Goal: Task Accomplishment & Management: Complete application form

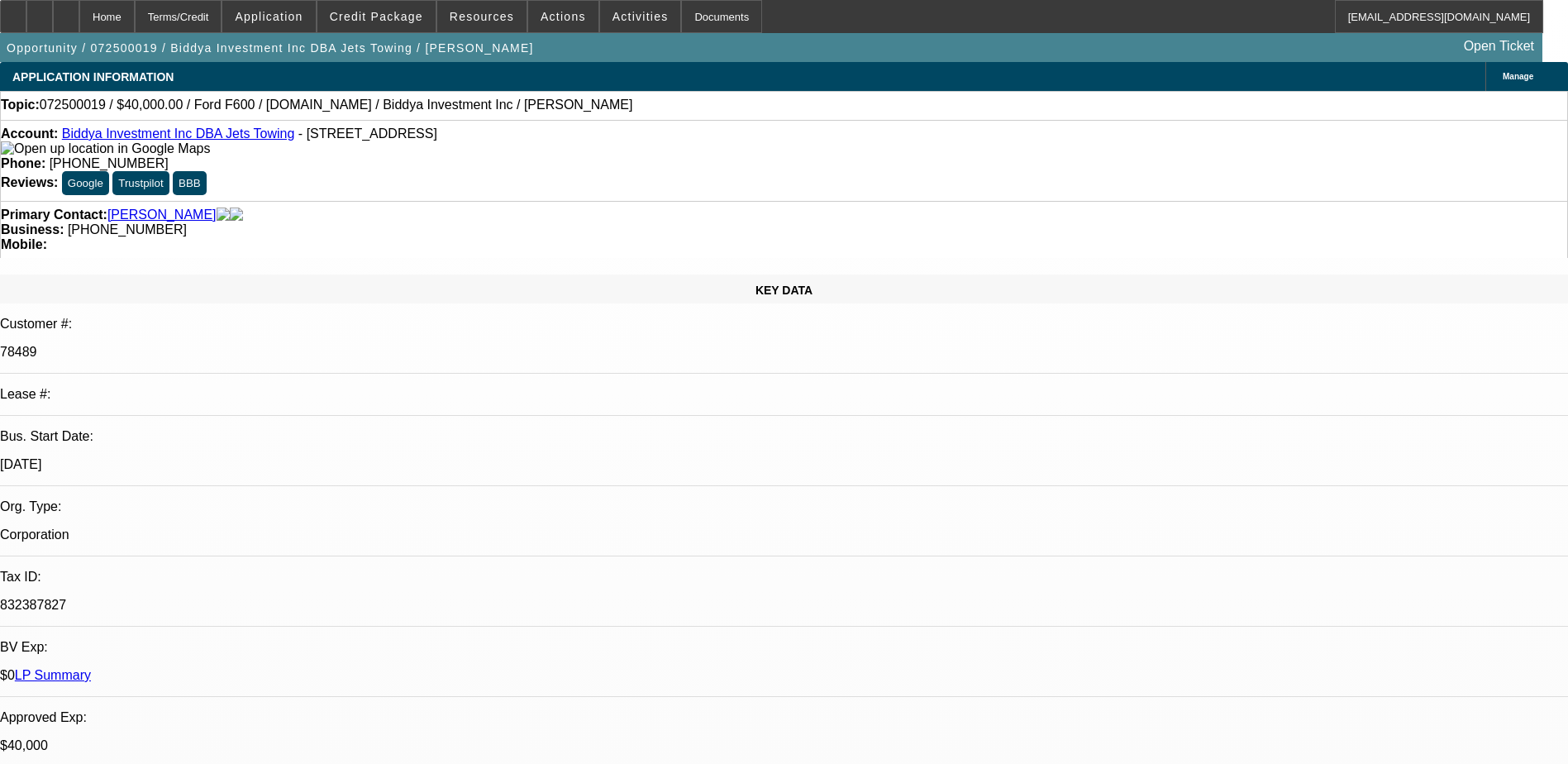
select select "0.1"
select select "0"
select select "0.1"
select select "0"
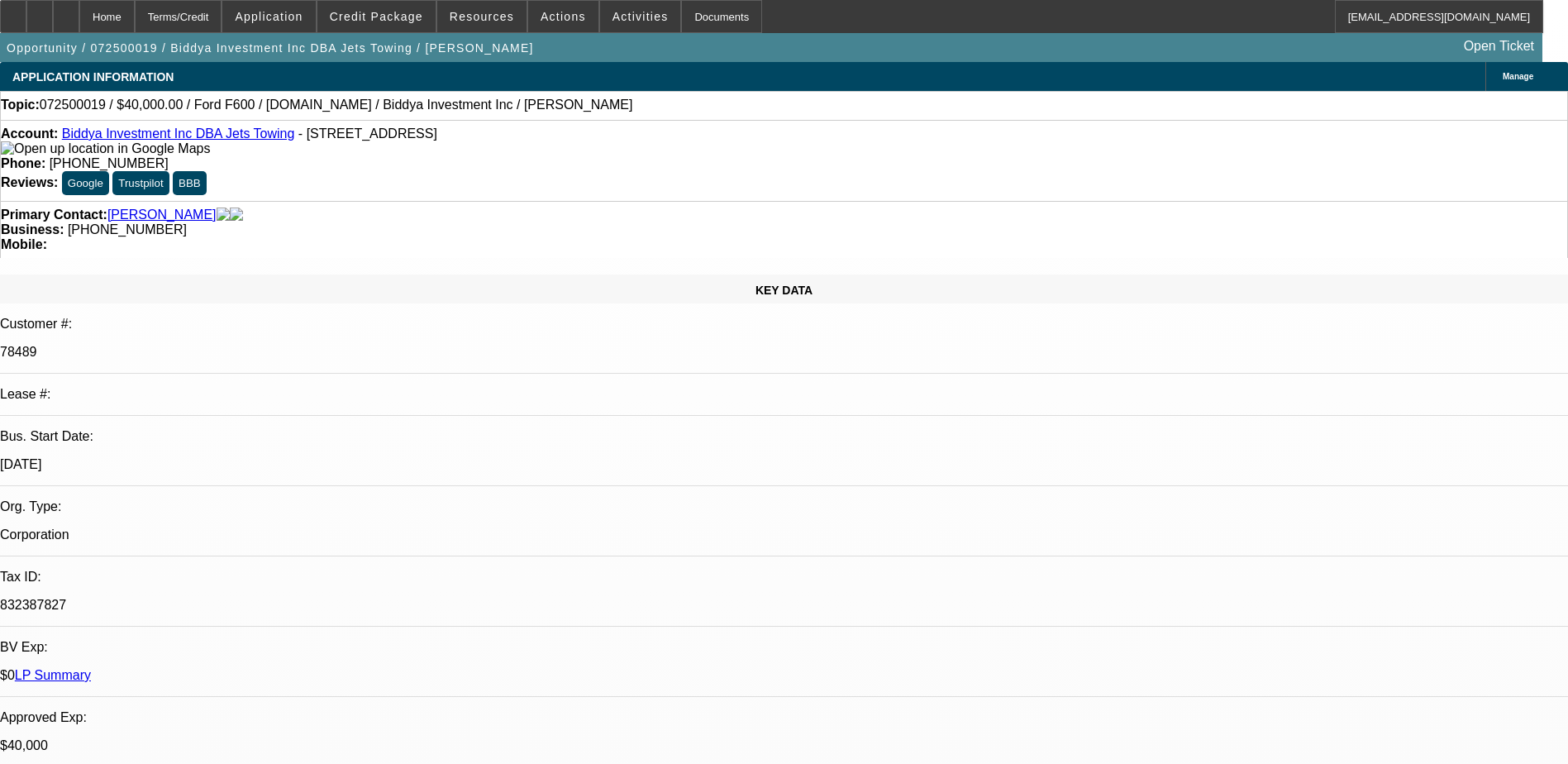
select select "0"
select select "2"
select select "0"
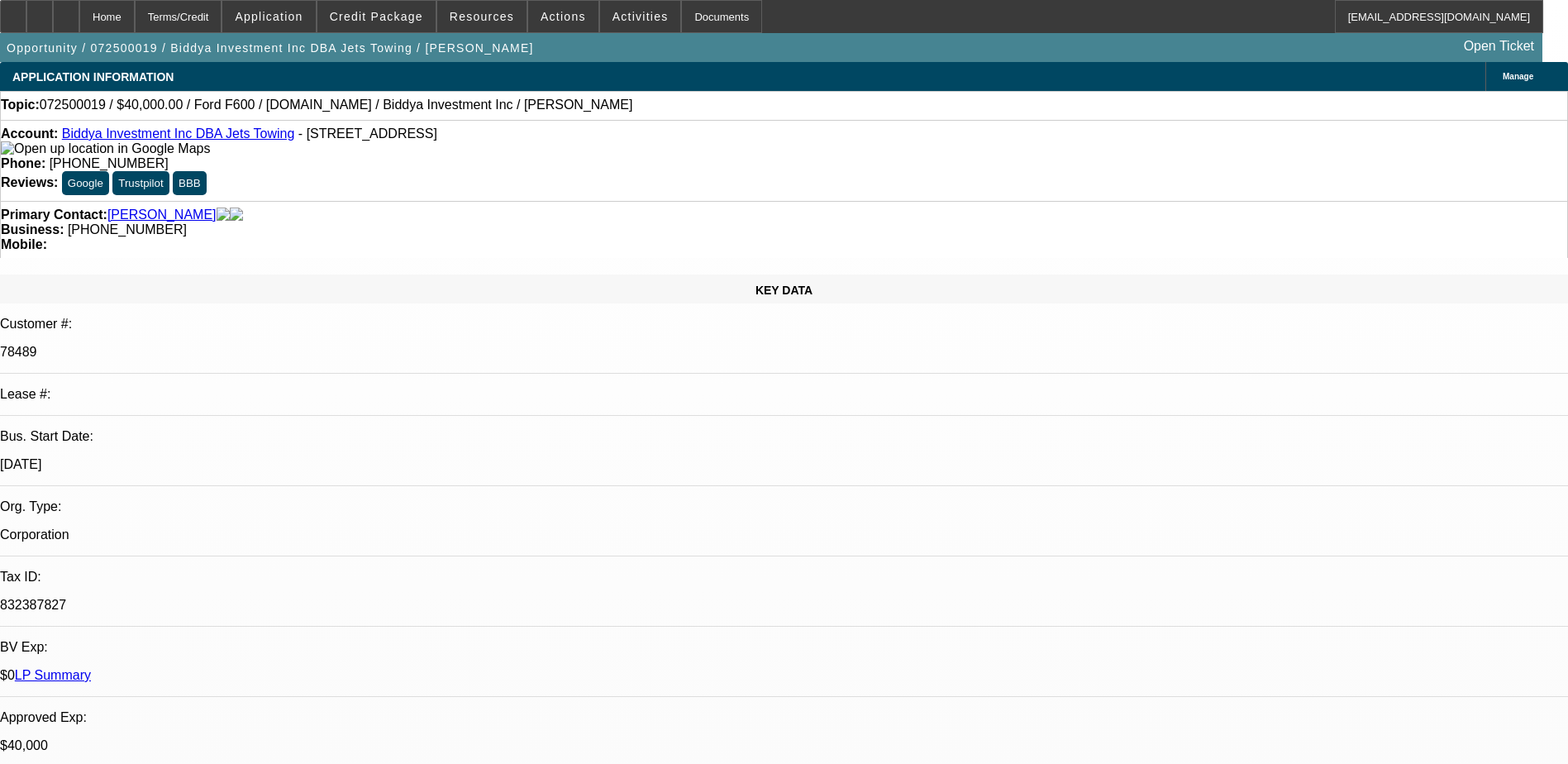
select select "2"
select select "0"
select select "1"
select select "6"
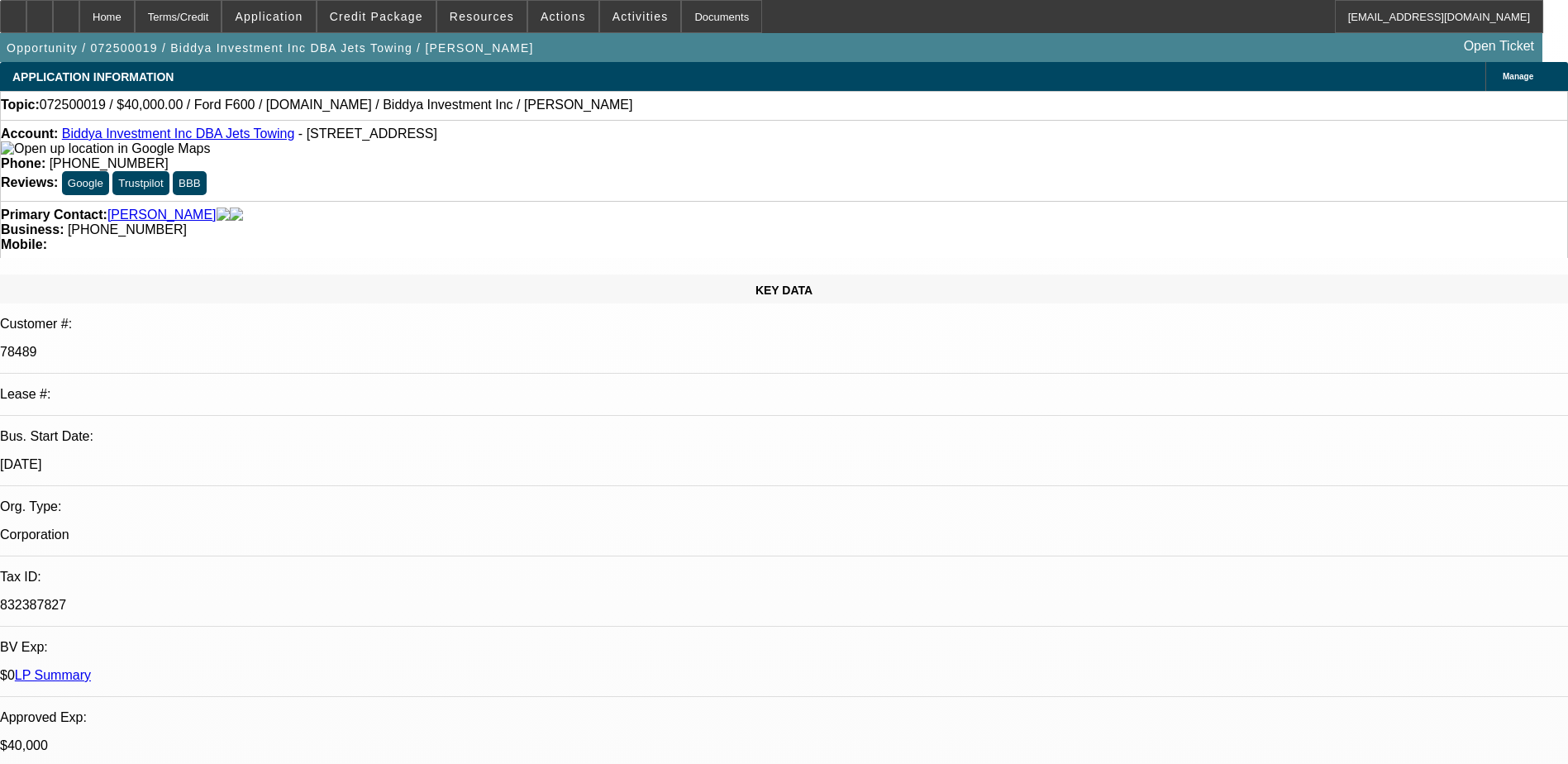
select select "1"
select select "6"
select select "1"
select select "2"
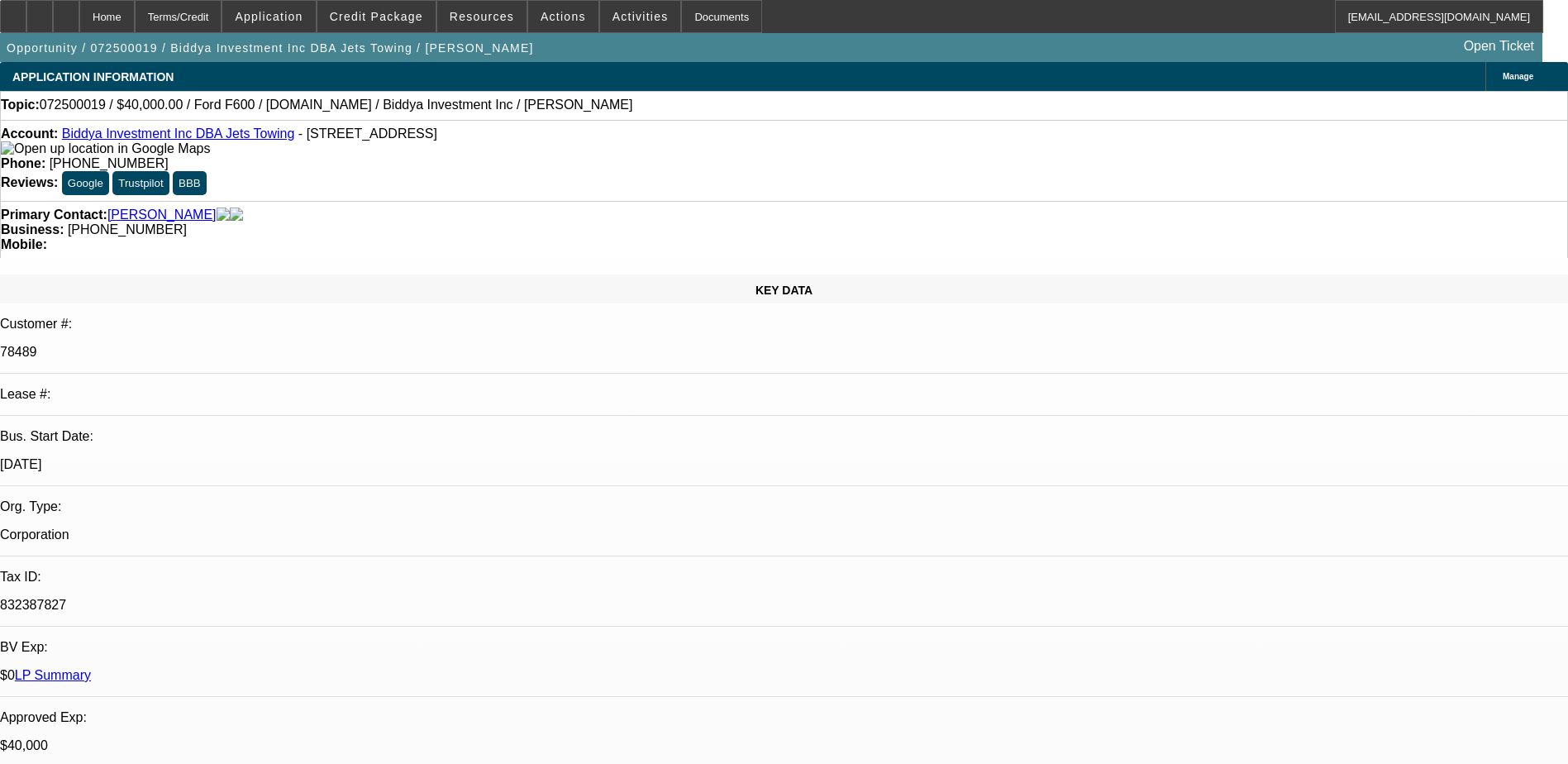
select select "6"
select select "1"
select select "2"
select select "6"
click at [404, 13] on span "Credit Package" at bounding box center [376, 16] width 93 height 13
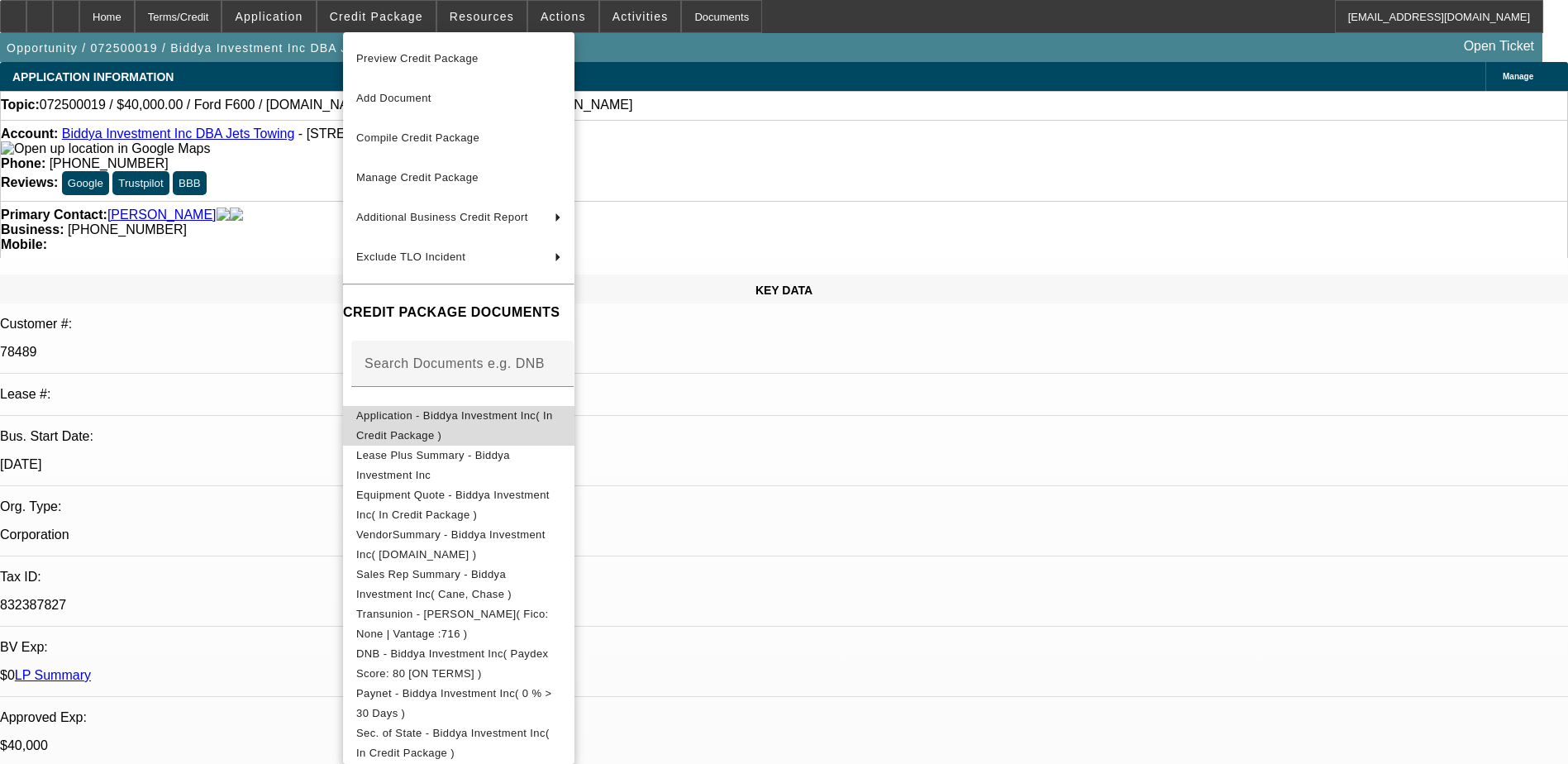
click at [496, 435] on button "Application - Biddya Investment Inc( In Credit Package )" at bounding box center [458, 426] width 231 height 40
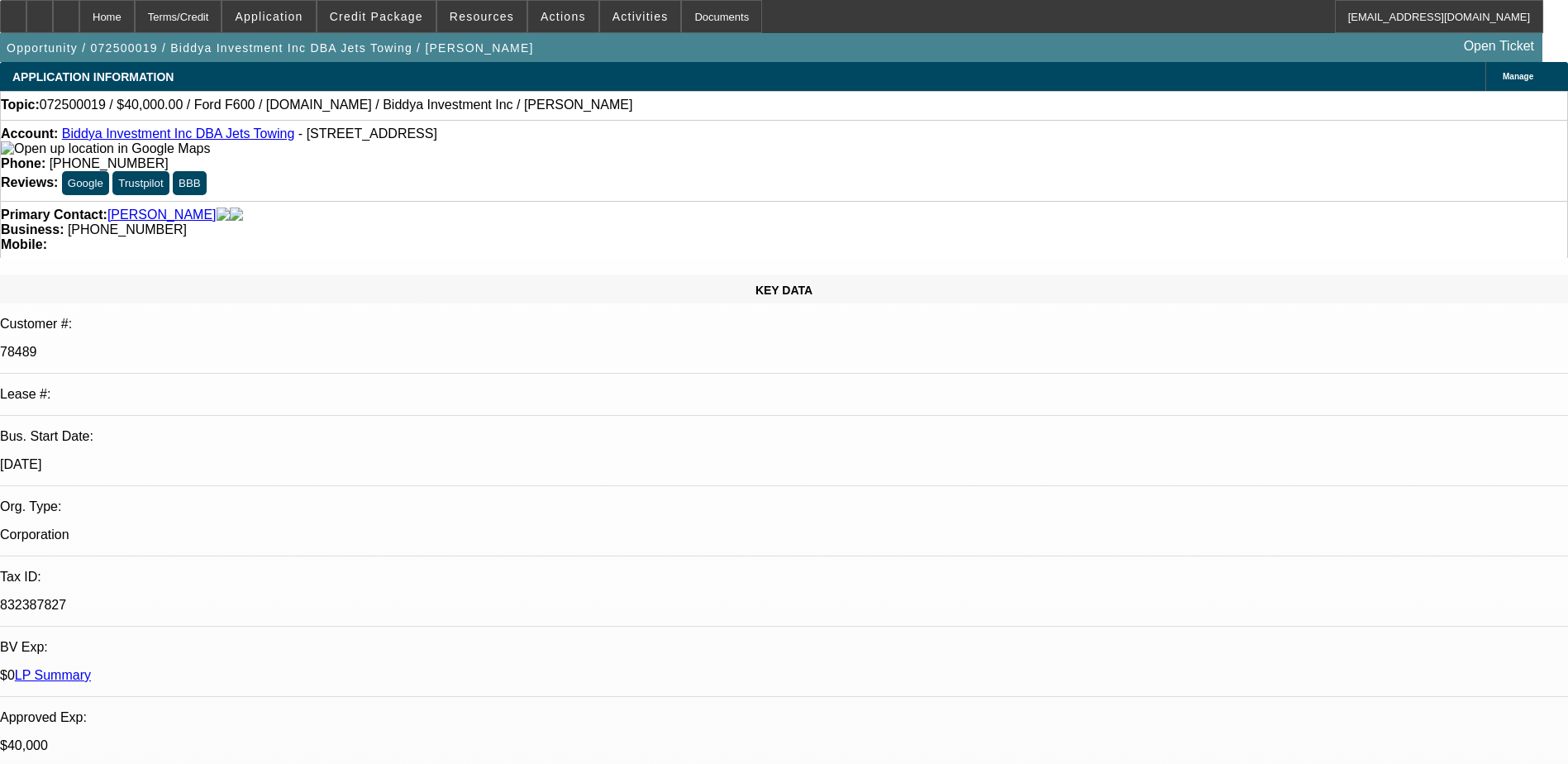
click at [381, 27] on span at bounding box center [376, 17] width 118 height 40
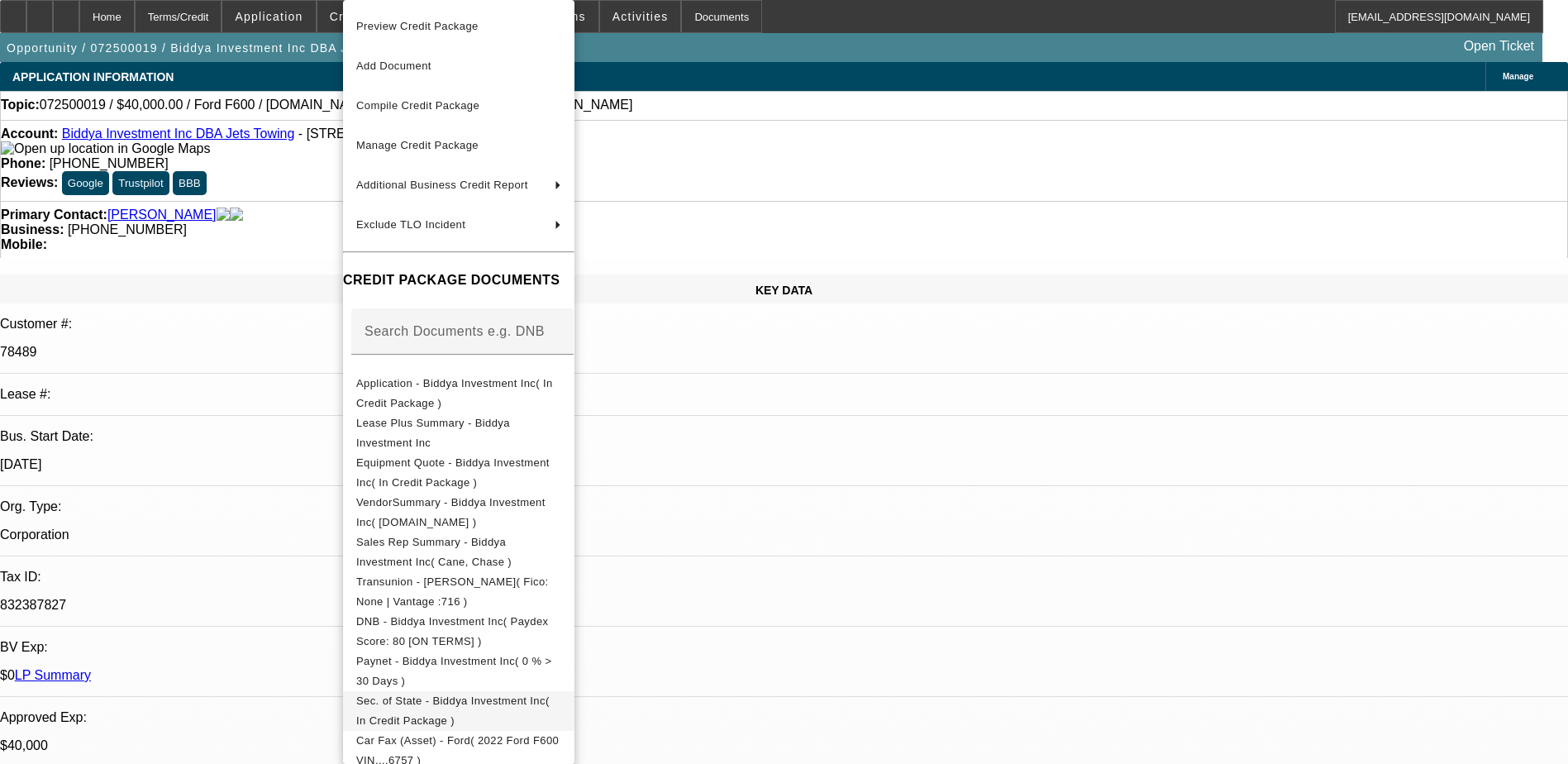
click at [467, 697] on span "Sec. of State - Biddya Investment Inc( In Credit Package )" at bounding box center [458, 710] width 205 height 40
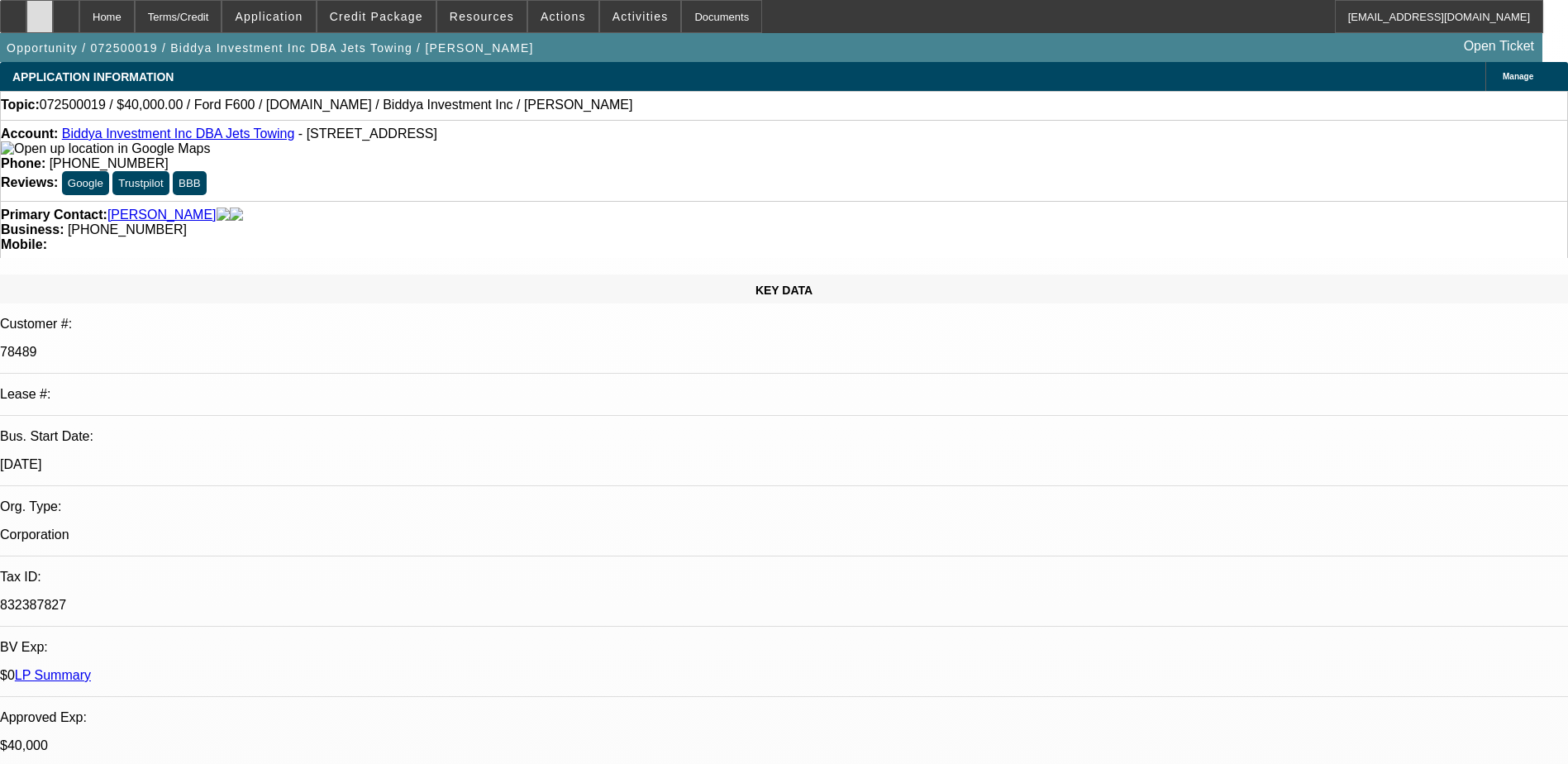
click at [53, 12] on div at bounding box center [40, 16] width 27 height 33
click at [429, 30] on span at bounding box center [376, 17] width 118 height 40
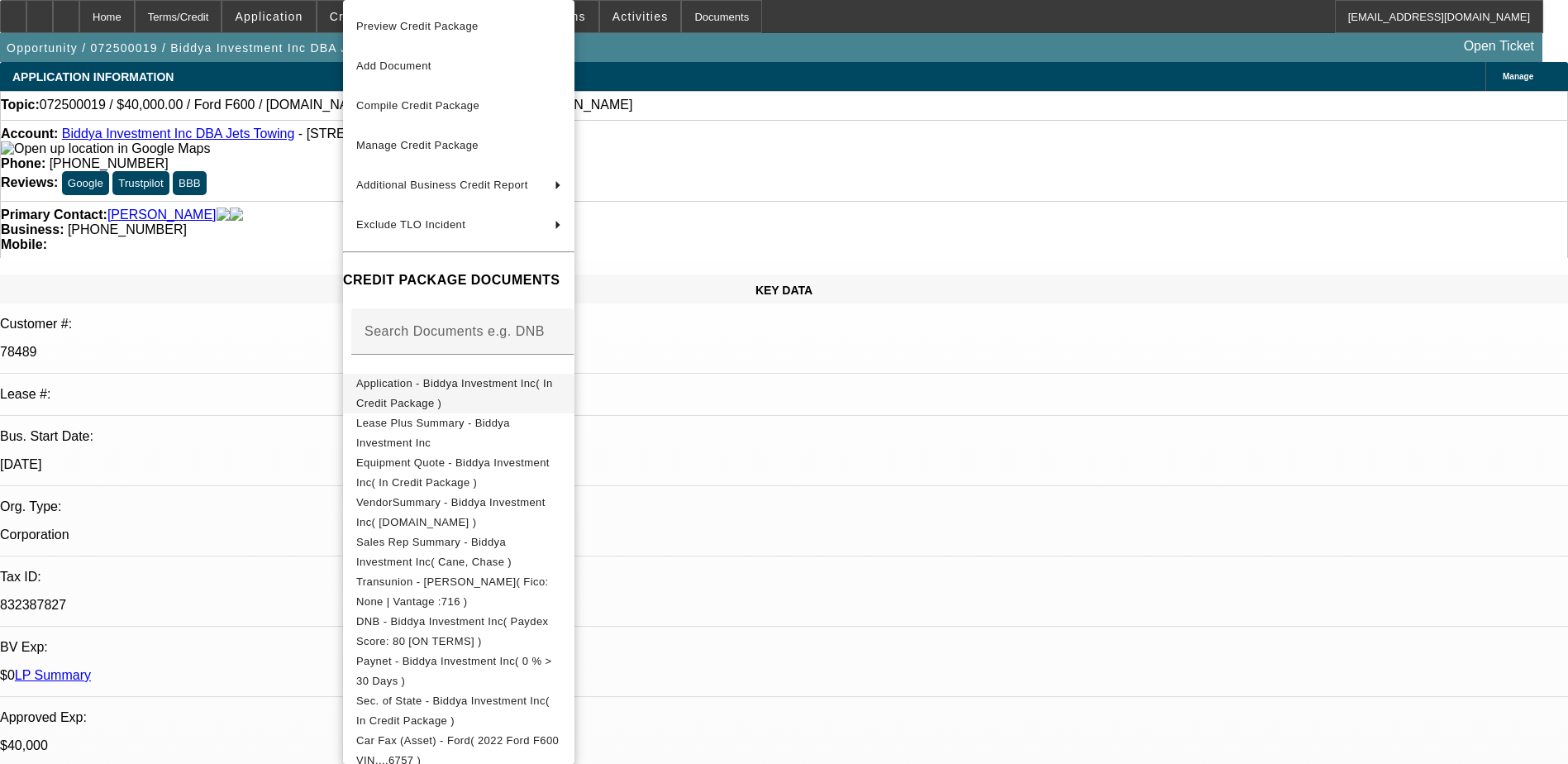
click at [447, 398] on button "Application - Biddya Investment Inc( In Credit Package )" at bounding box center [458, 394] width 231 height 40
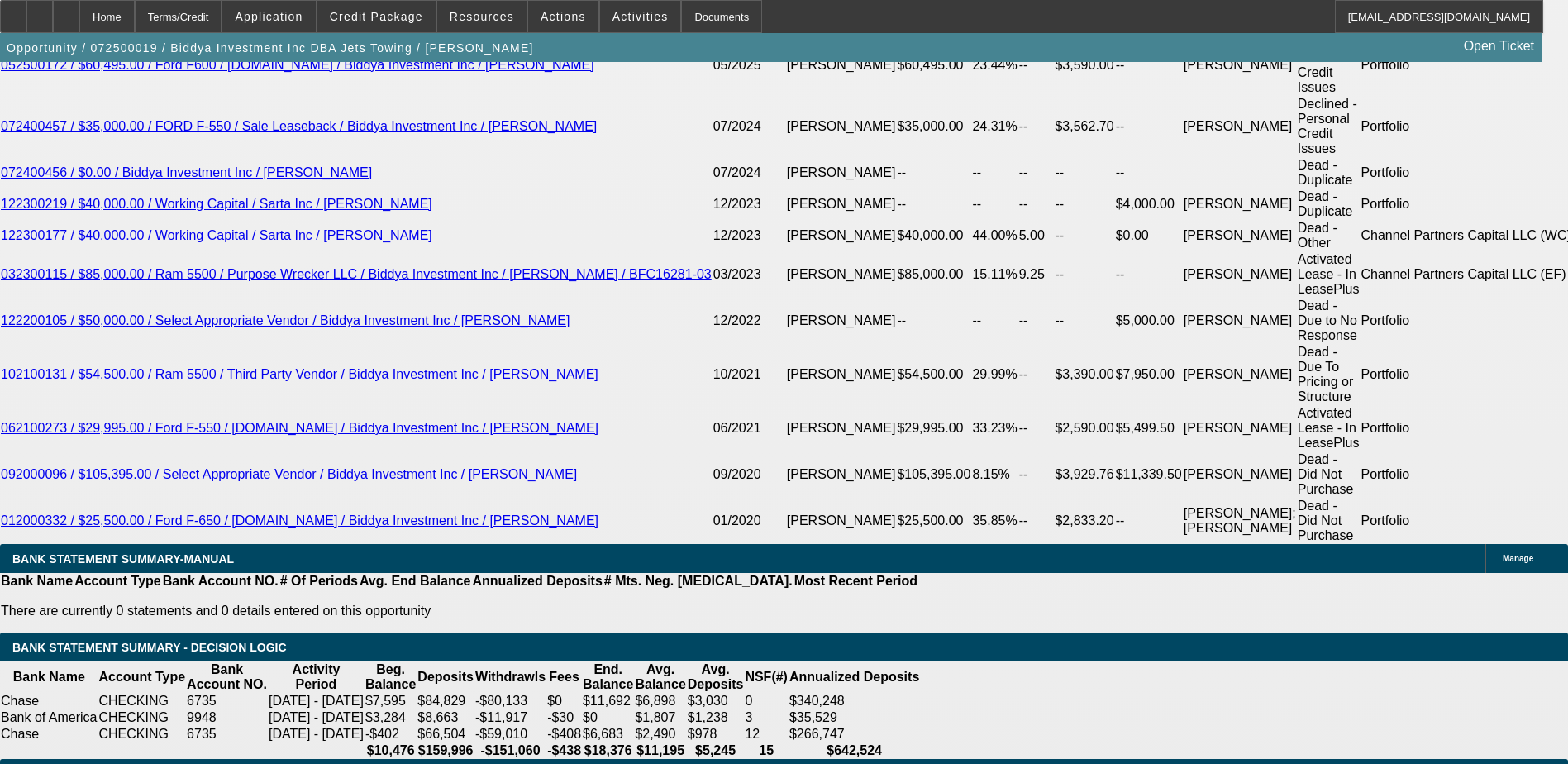
scroll to position [2893, 0]
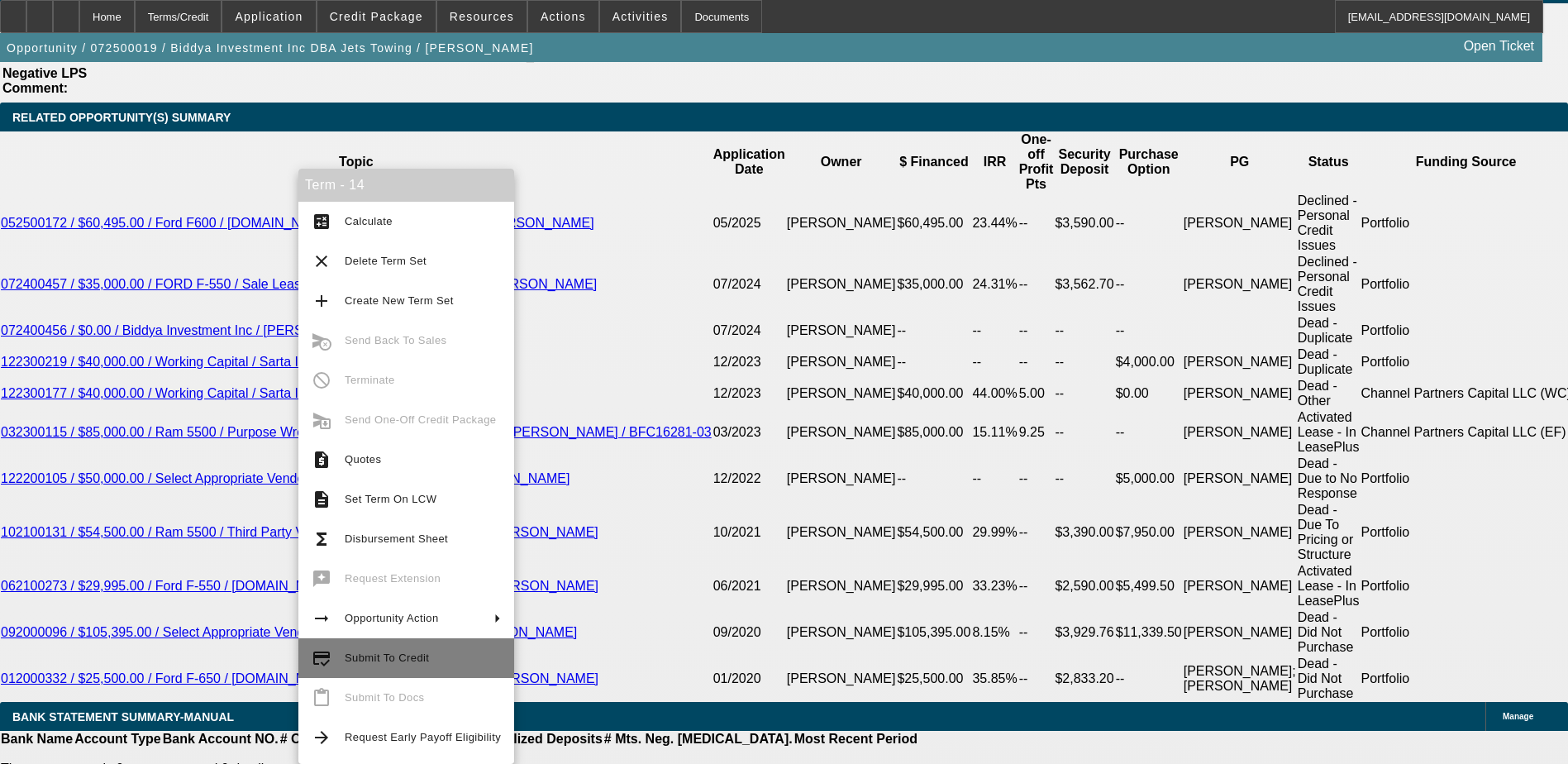
click at [374, 661] on span "Submit To Credit" at bounding box center [386, 657] width 84 height 12
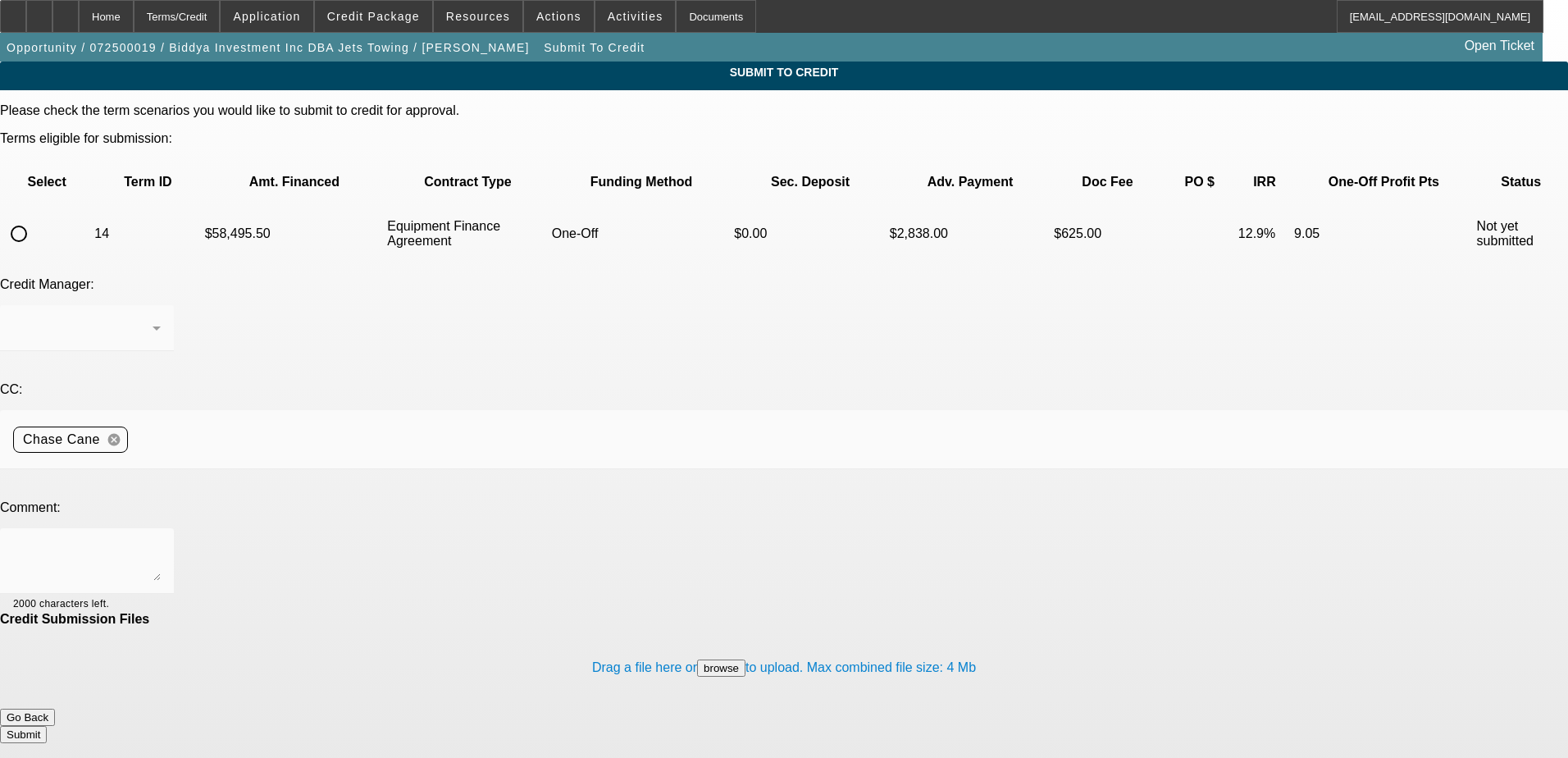
click at [35, 218] on input "radio" at bounding box center [18, 233] width 32 height 32
radio input "true"
click at [160, 541] on textarea at bounding box center [87, 561] width 148 height 39
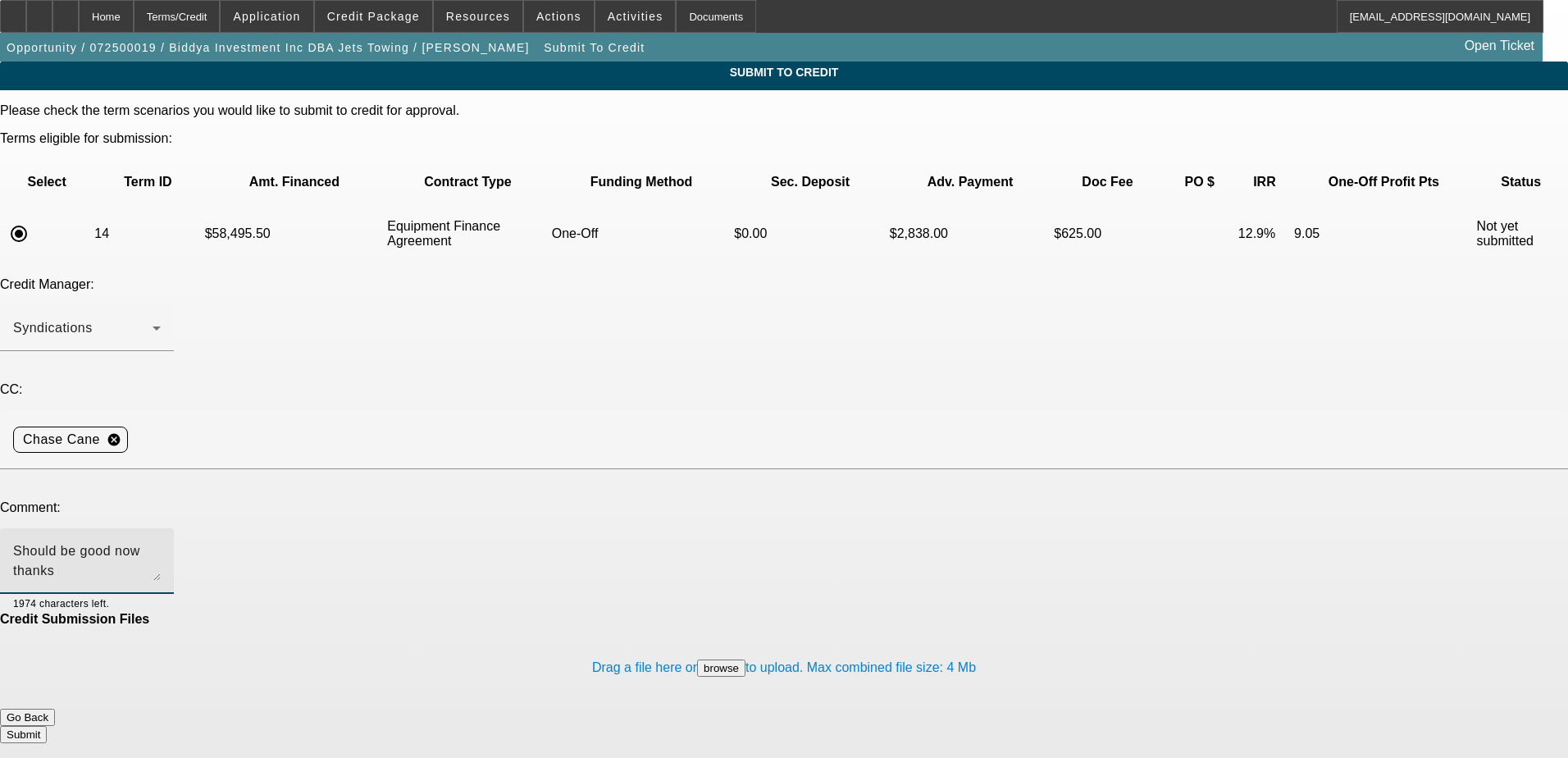
type textarea "Should be good now thanks"
click at [46, 726] on button "Submit" at bounding box center [23, 733] width 46 height 17
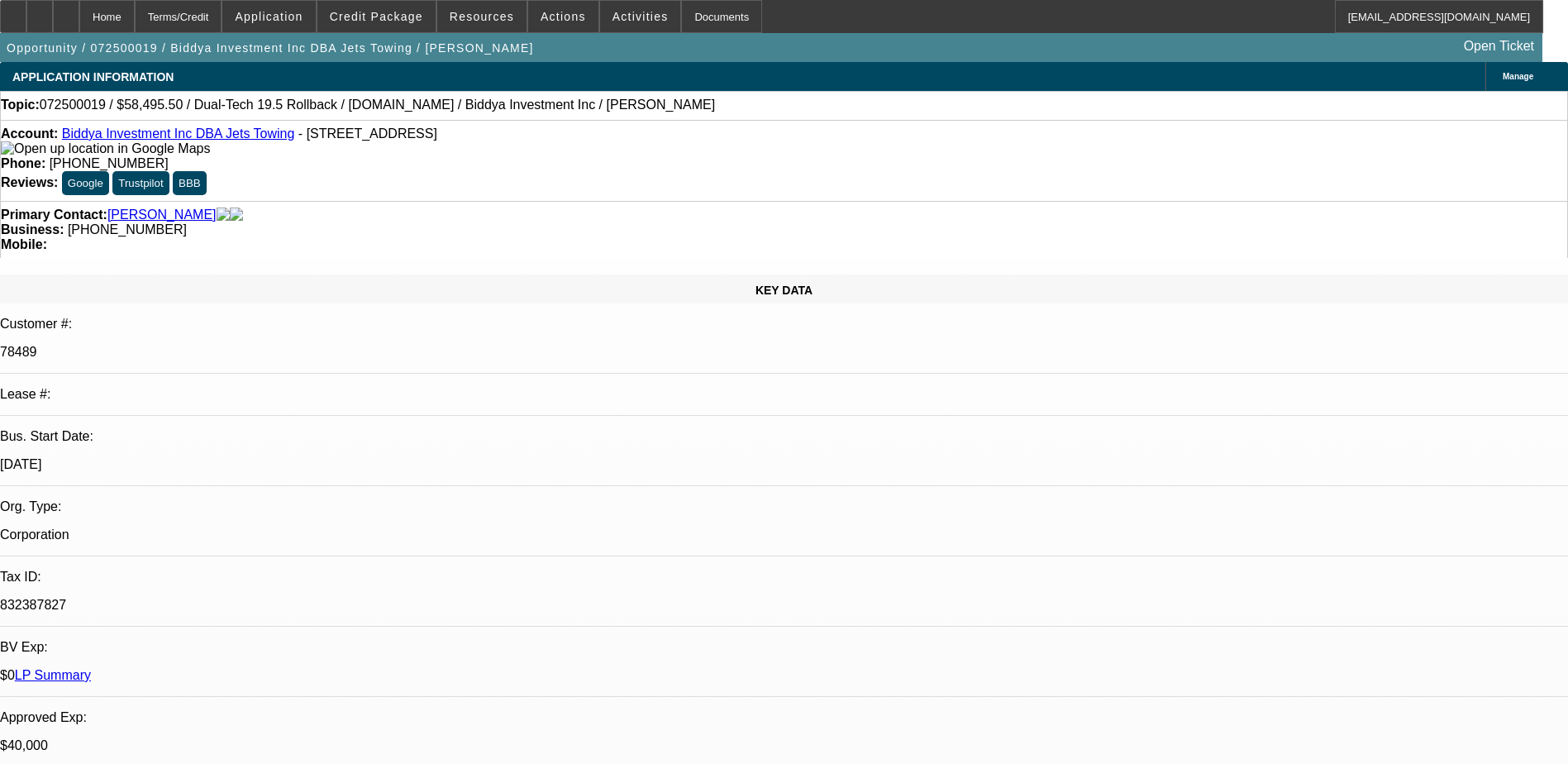
select select "0.1"
select select "0"
select select "6"
select select "0.1"
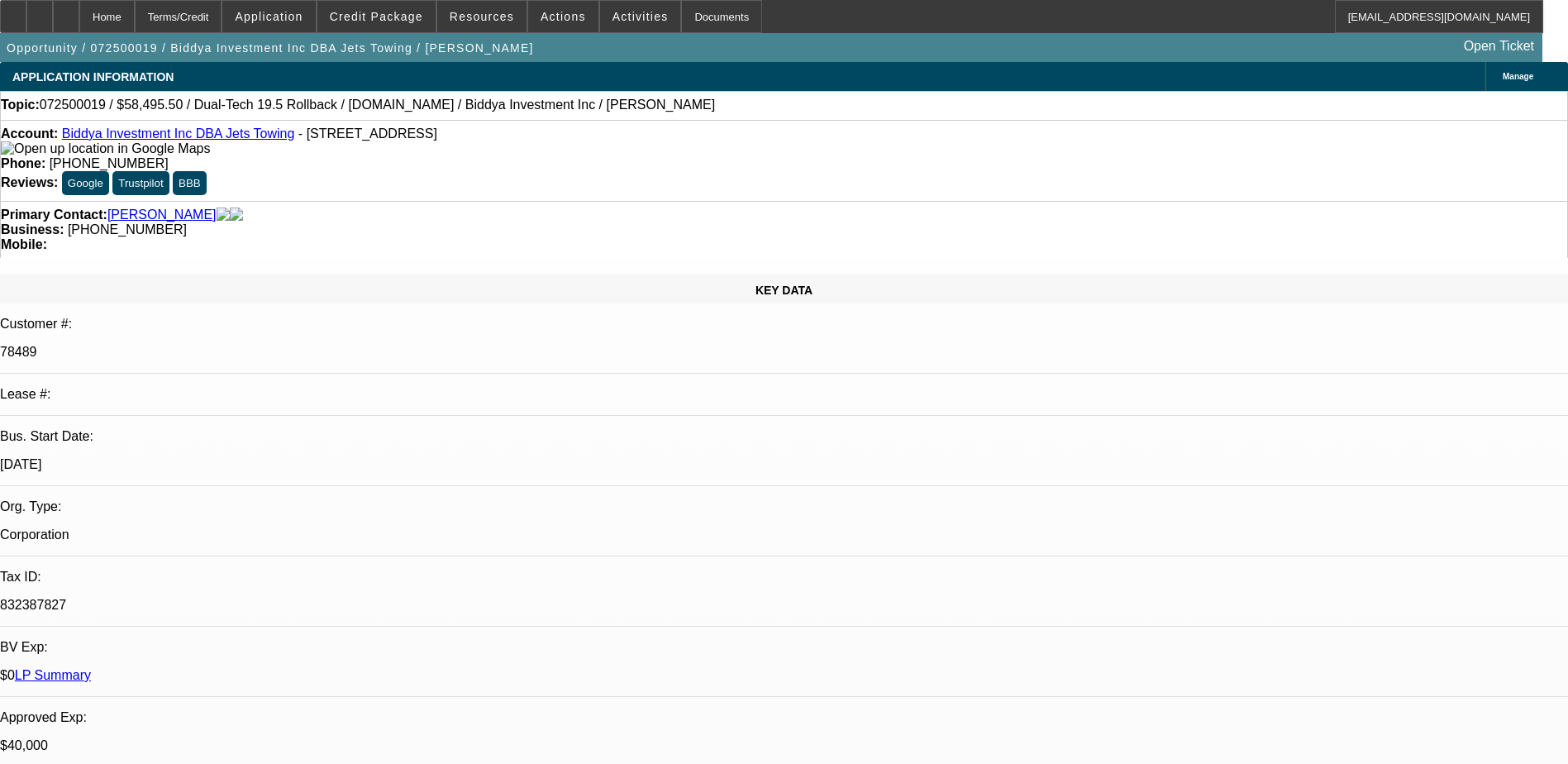
select select "0"
select select "6"
select select "0"
select select "2"
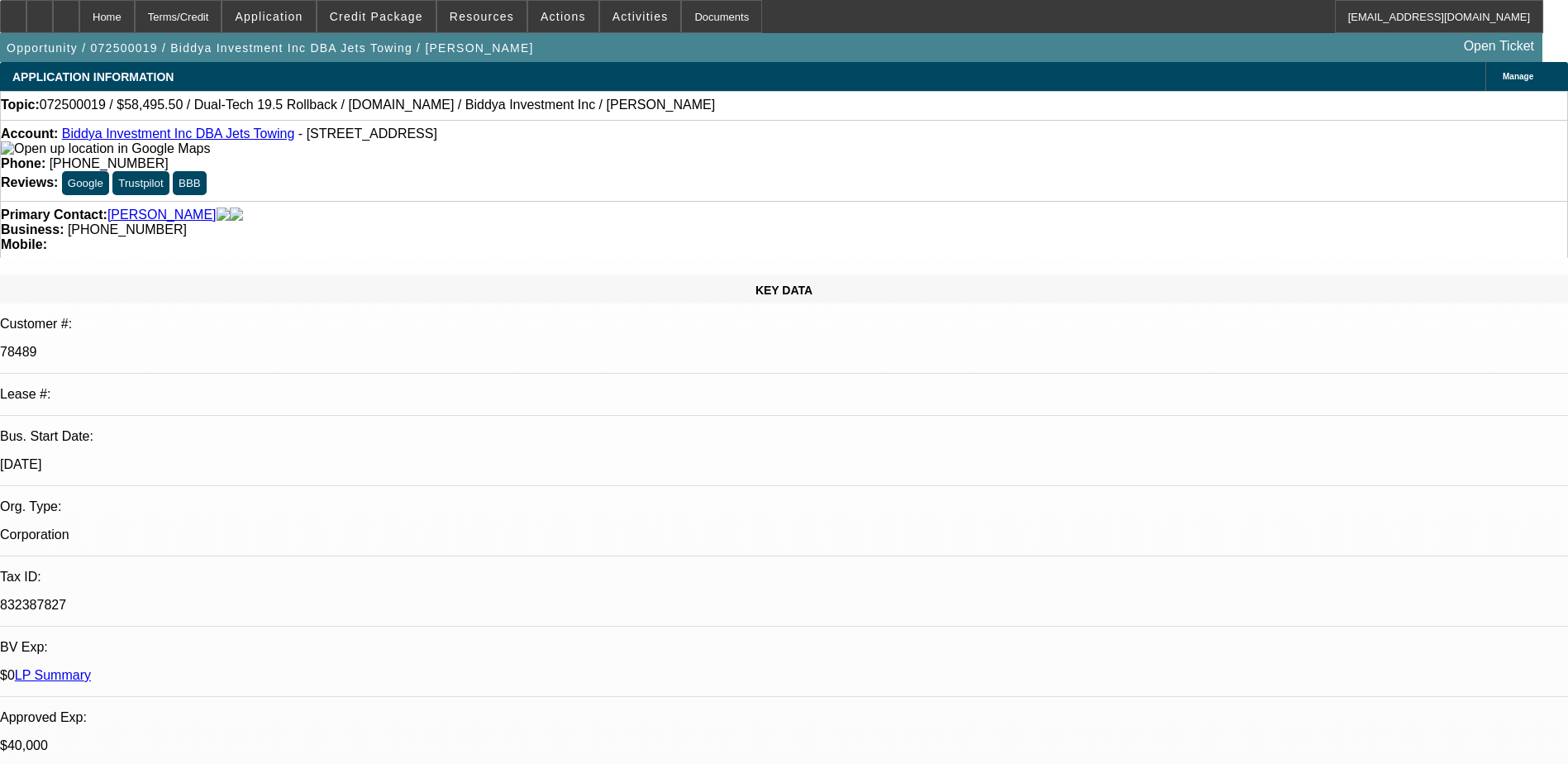
select select "2"
select select "0"
select select "6"
select select "0"
select select "2"
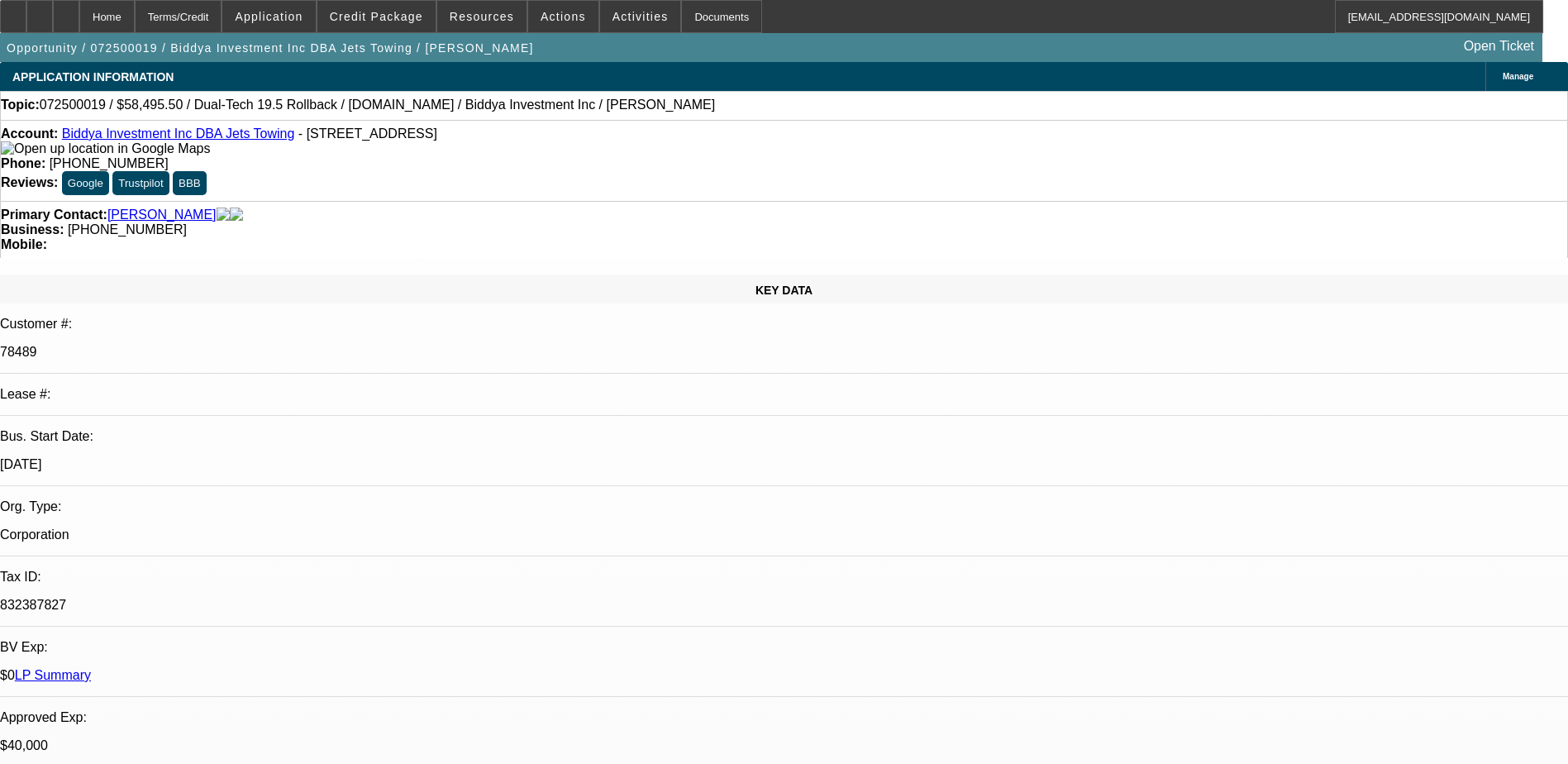
select select "2"
select select "0"
select select "6"
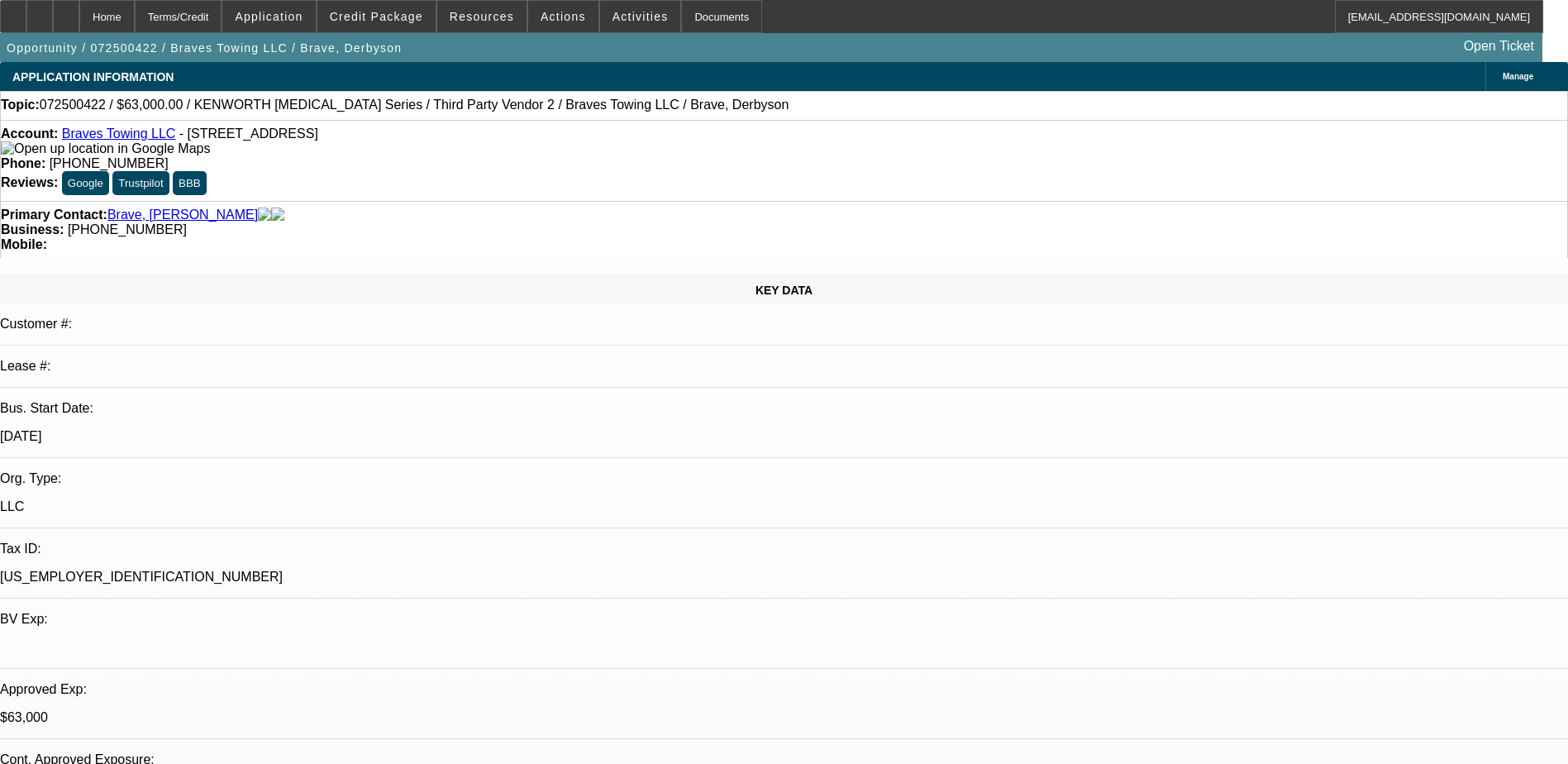
select select "0"
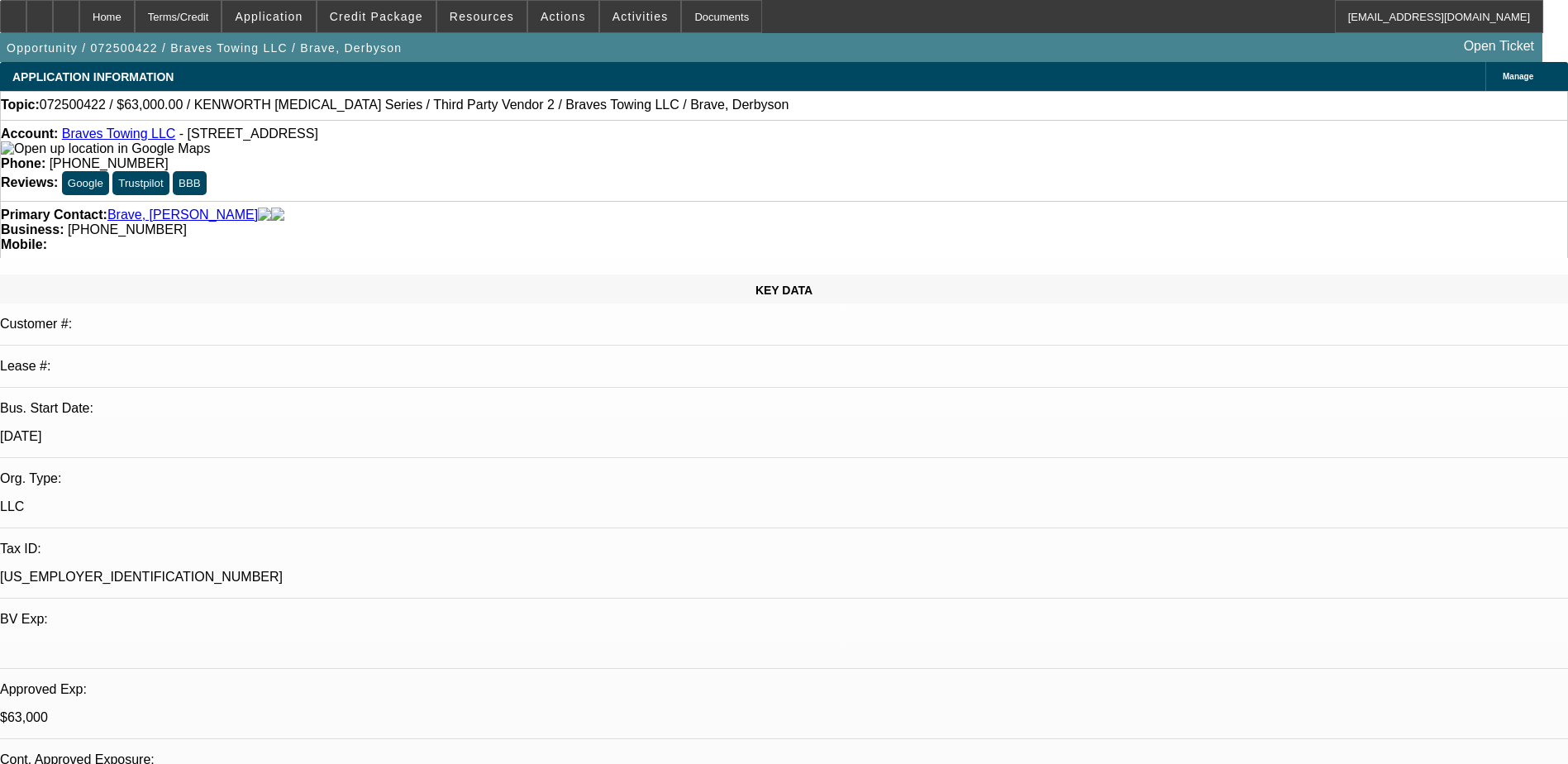
select select "0"
select select "0.1"
select select "2"
select select "0.1"
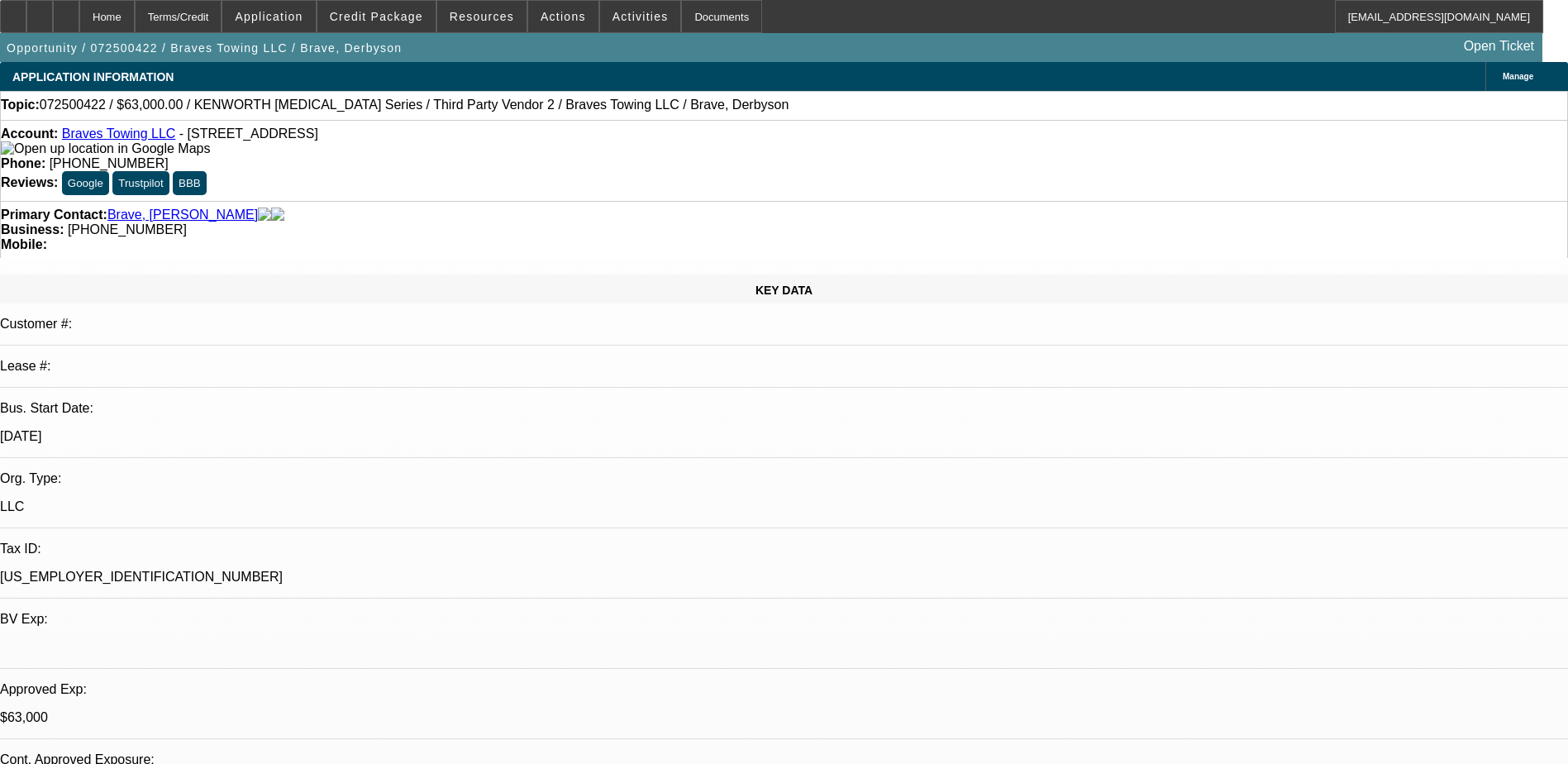
select select "2"
select select "0.1"
select select "1"
select select "6"
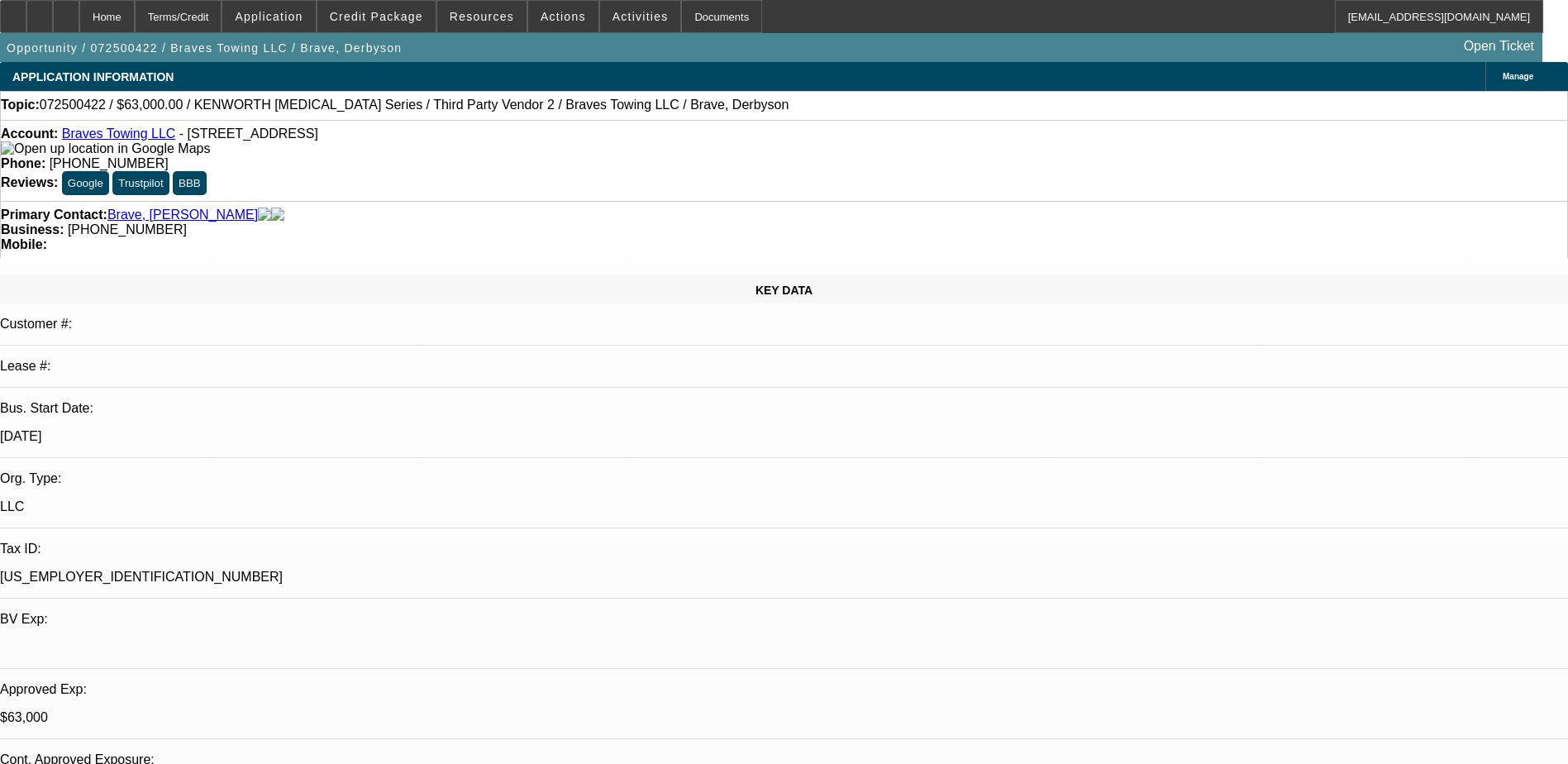
select select "1"
select select "6"
select select "1"
select select "2"
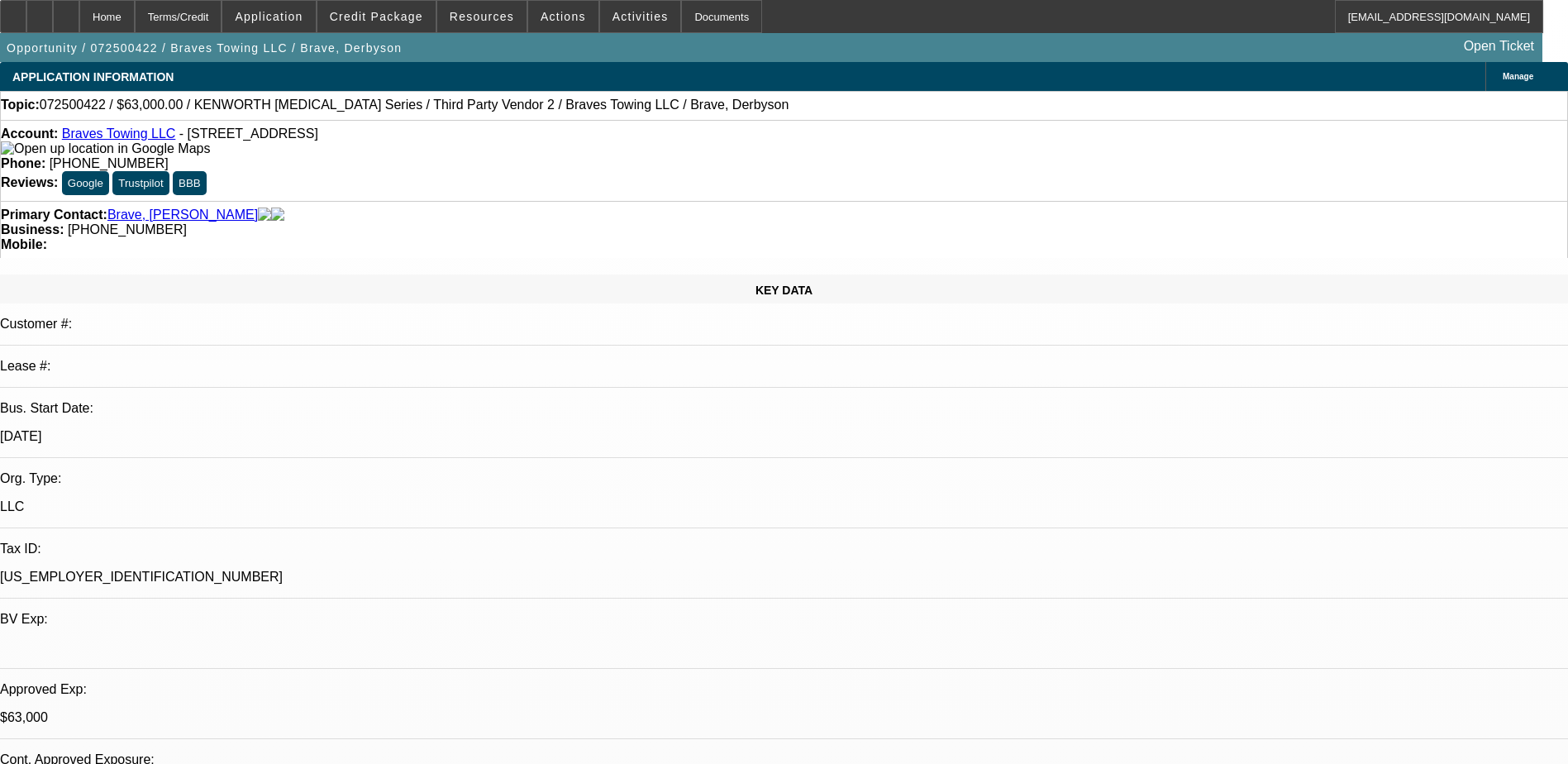
select select "4"
select select "1"
select select "2"
select select "4"
drag, startPoint x: 678, startPoint y: 181, endPoint x: 591, endPoint y: 186, distance: 87.1
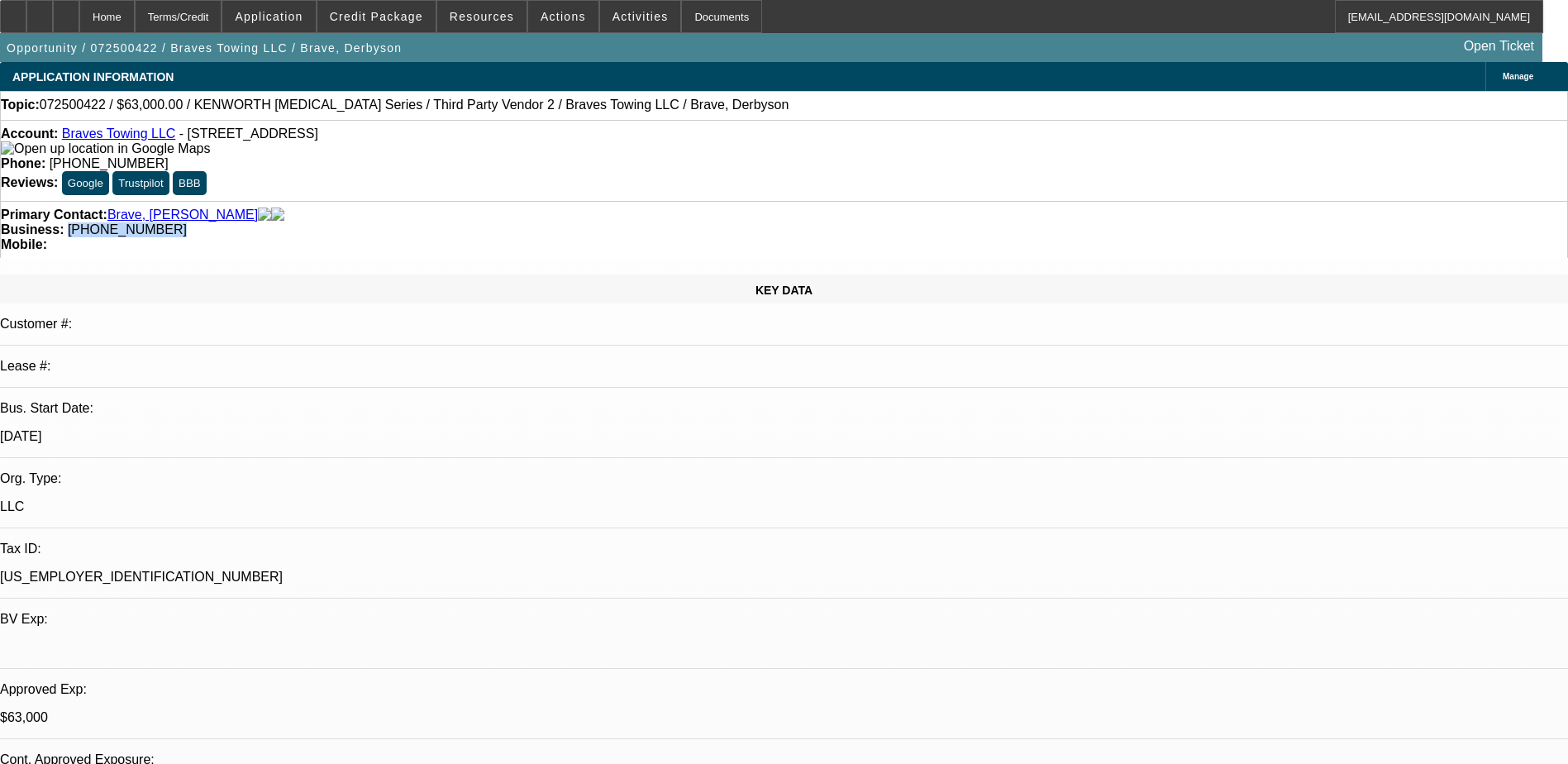
click at [591, 222] on div "Business: (774) 712-6610" at bounding box center [784, 229] width 1567 height 15
copy span "(774) 712-6610"
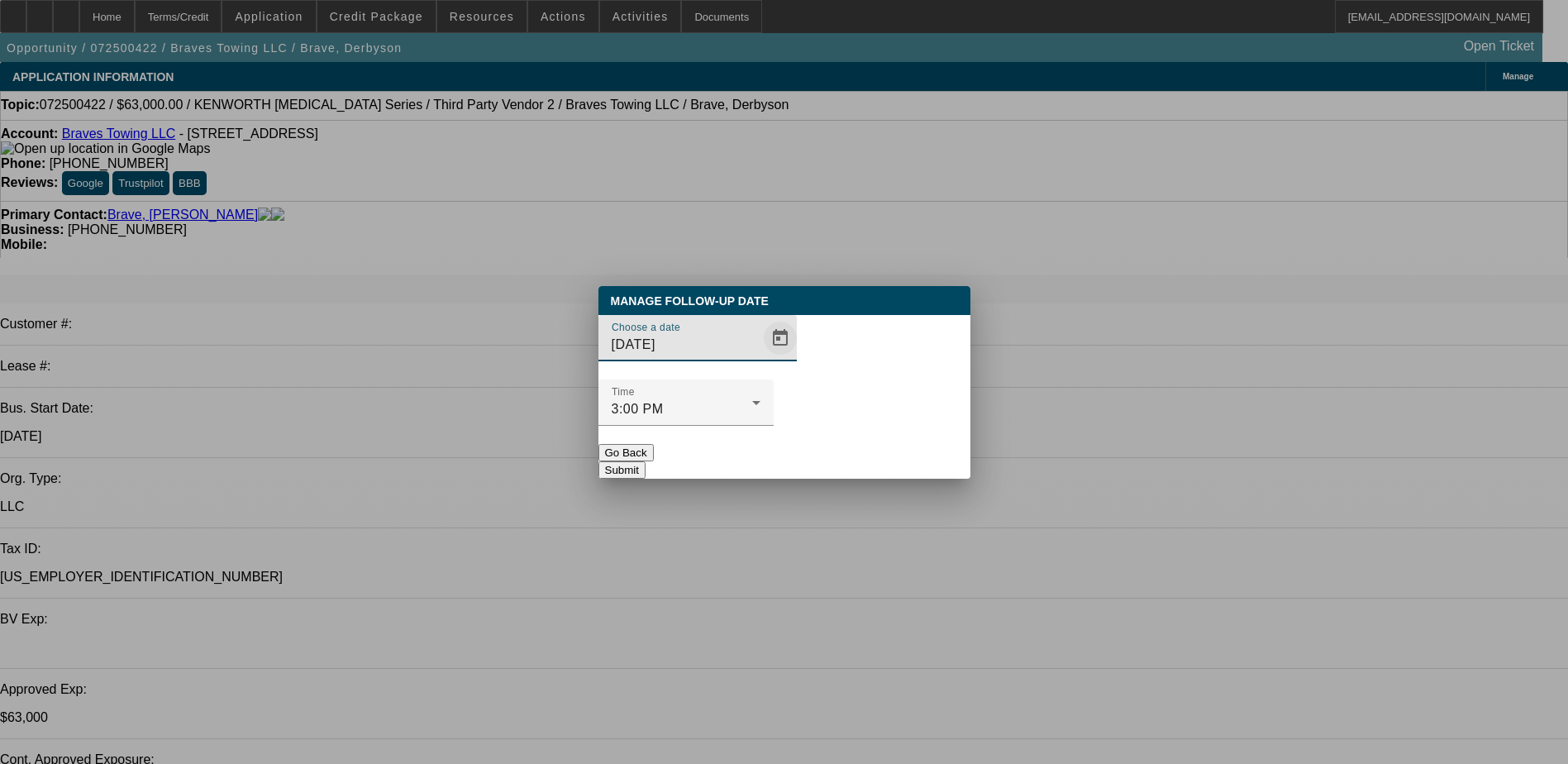
click at [760, 358] on span "Open calendar" at bounding box center [780, 338] width 40 height 40
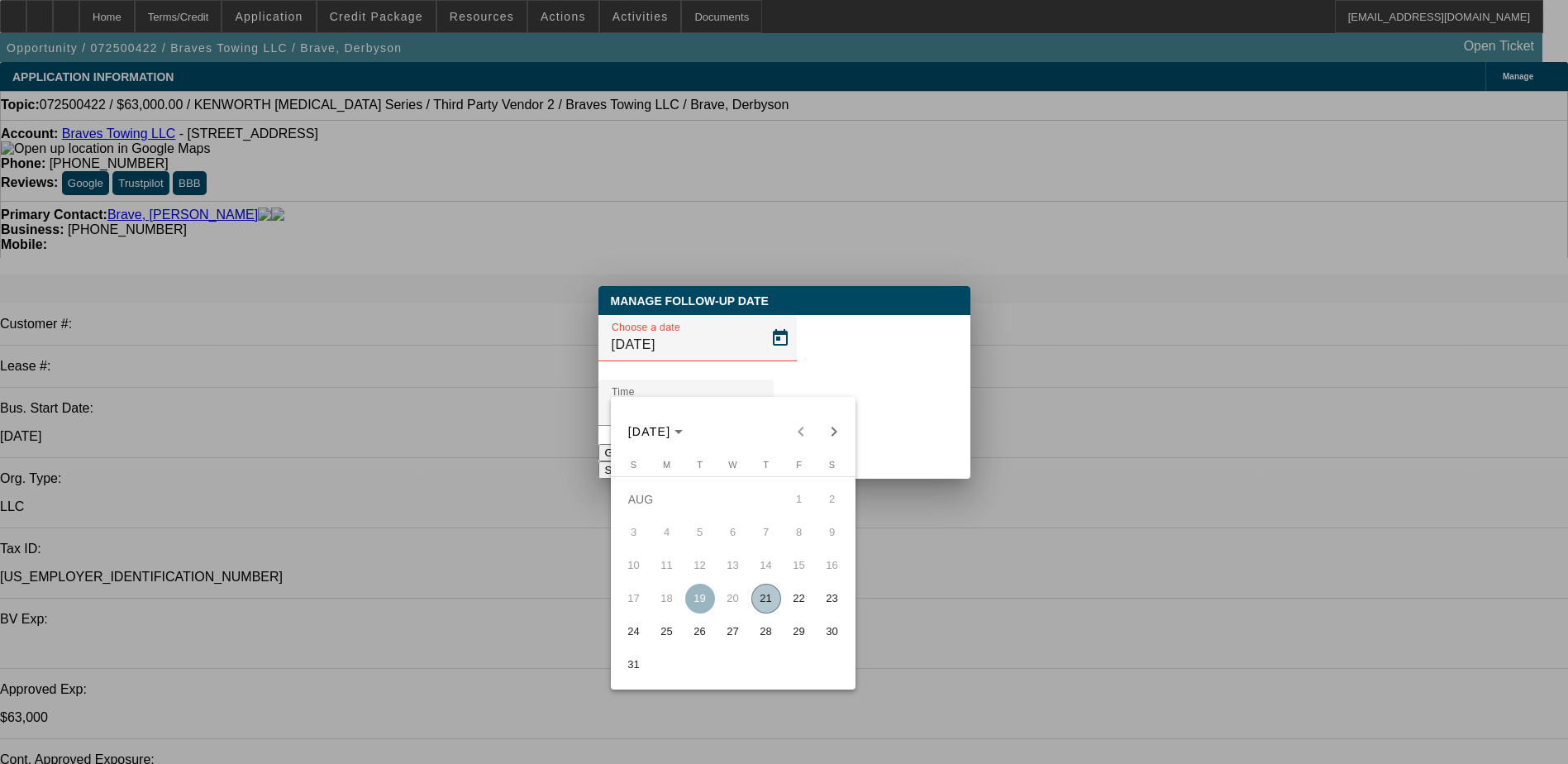
click at [760, 637] on span "28" at bounding box center [766, 631] width 30 height 30
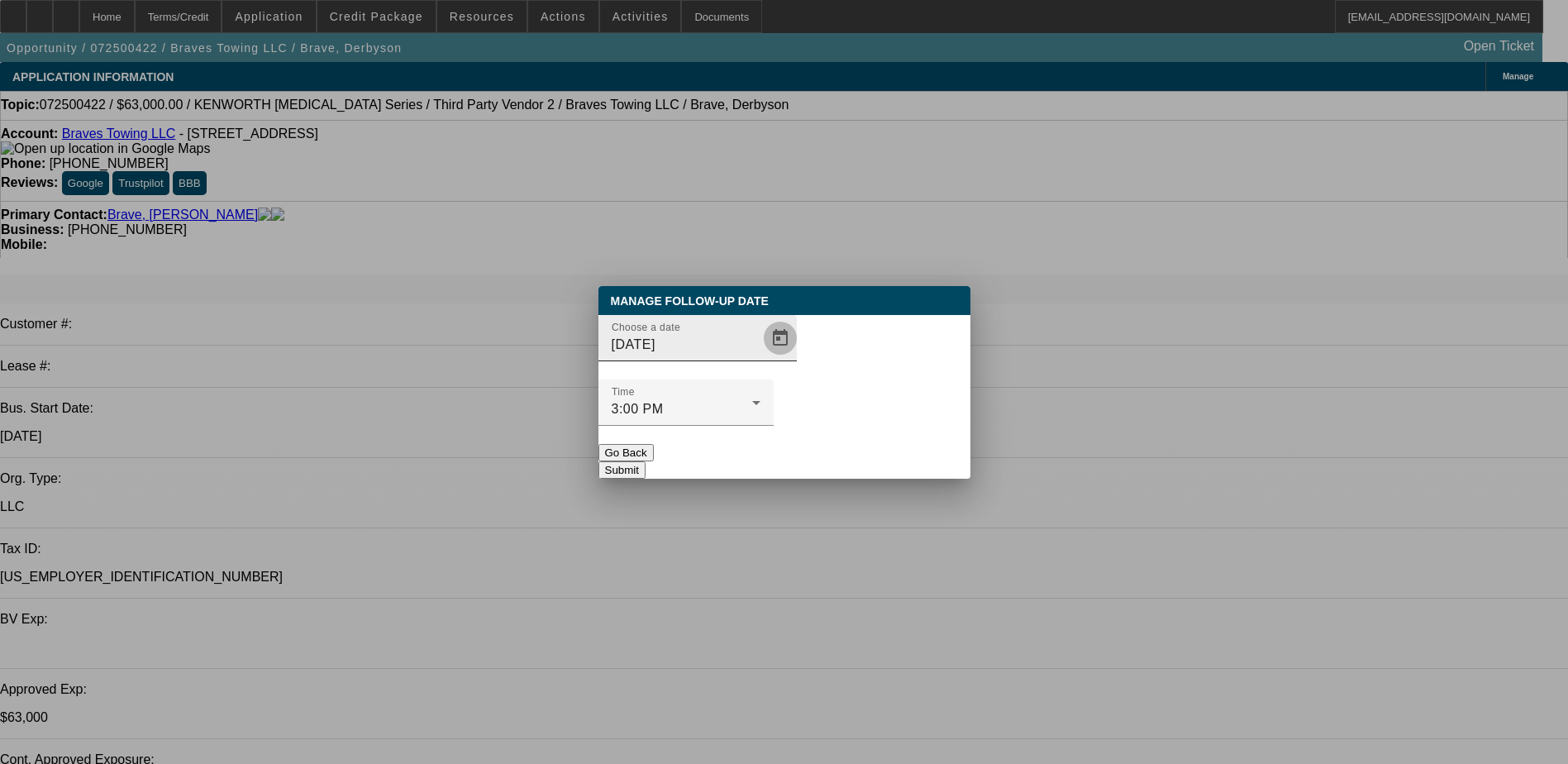
click at [760, 358] on span "Open calendar" at bounding box center [780, 338] width 40 height 40
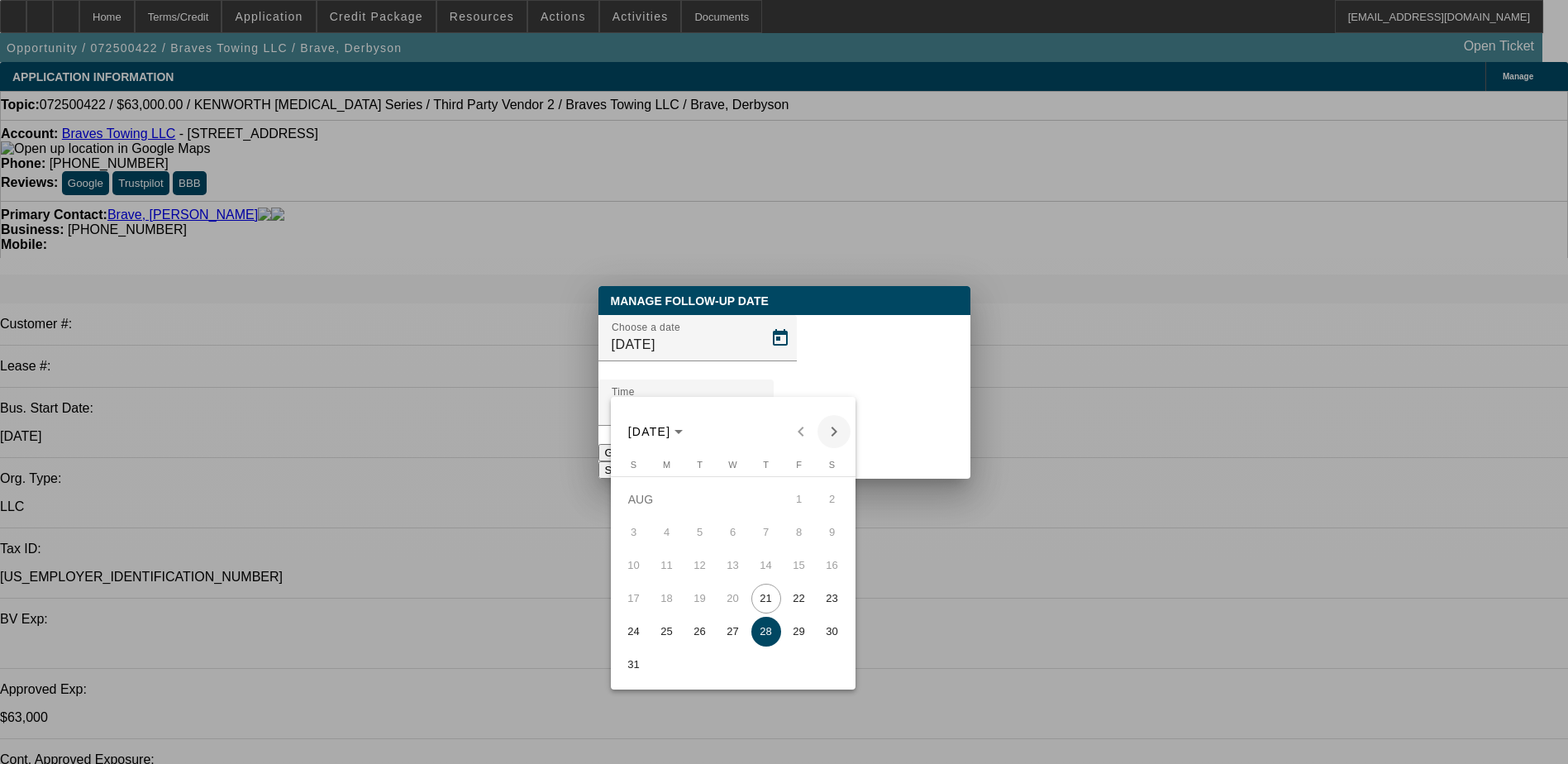
click at [830, 425] on span "Next month" at bounding box center [834, 431] width 33 height 33
click at [760, 547] on span "4" at bounding box center [766, 532] width 30 height 30
type input "9/4/2025"
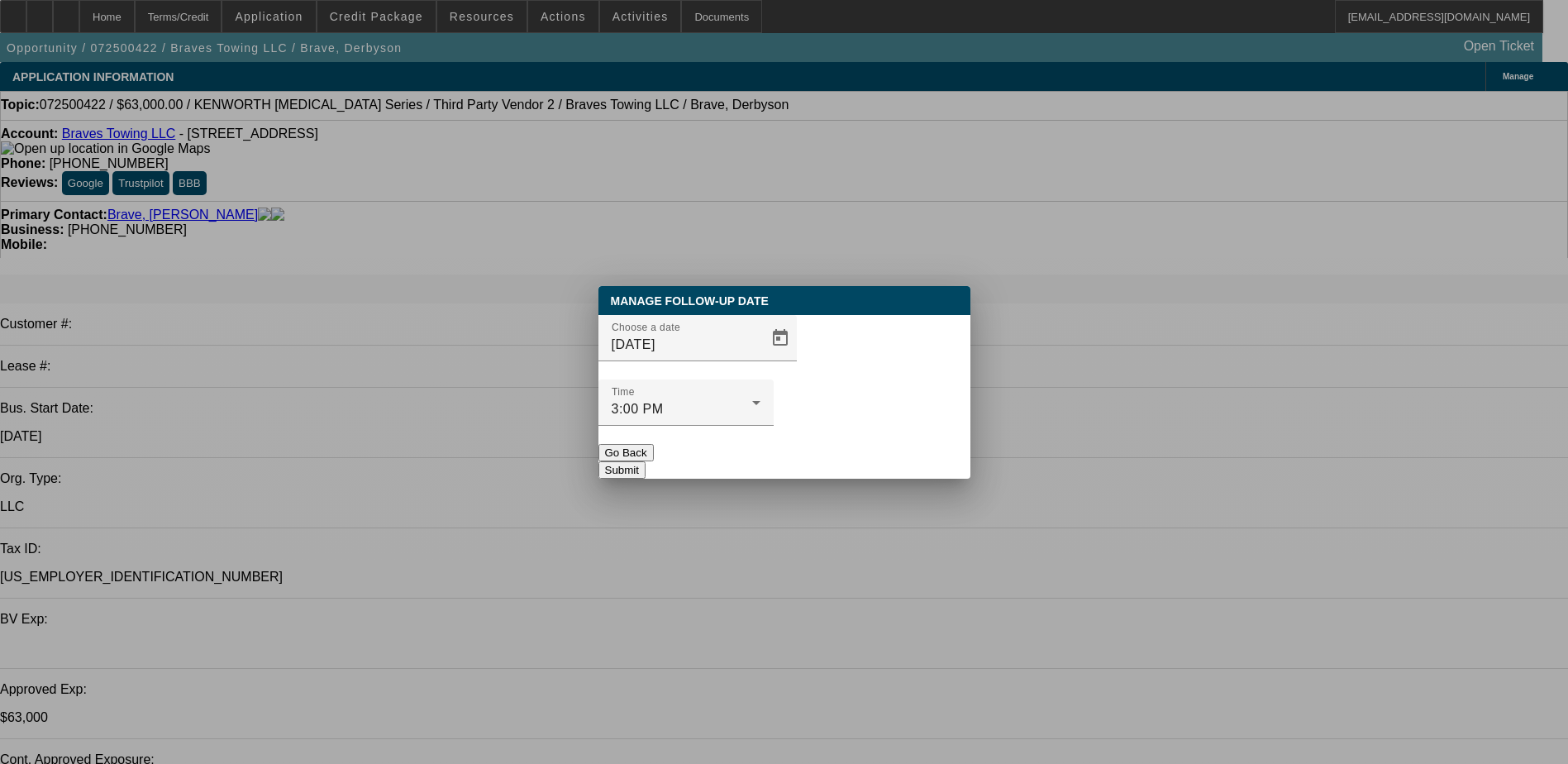
click at [646, 461] on button "Submit" at bounding box center [621, 469] width 47 height 17
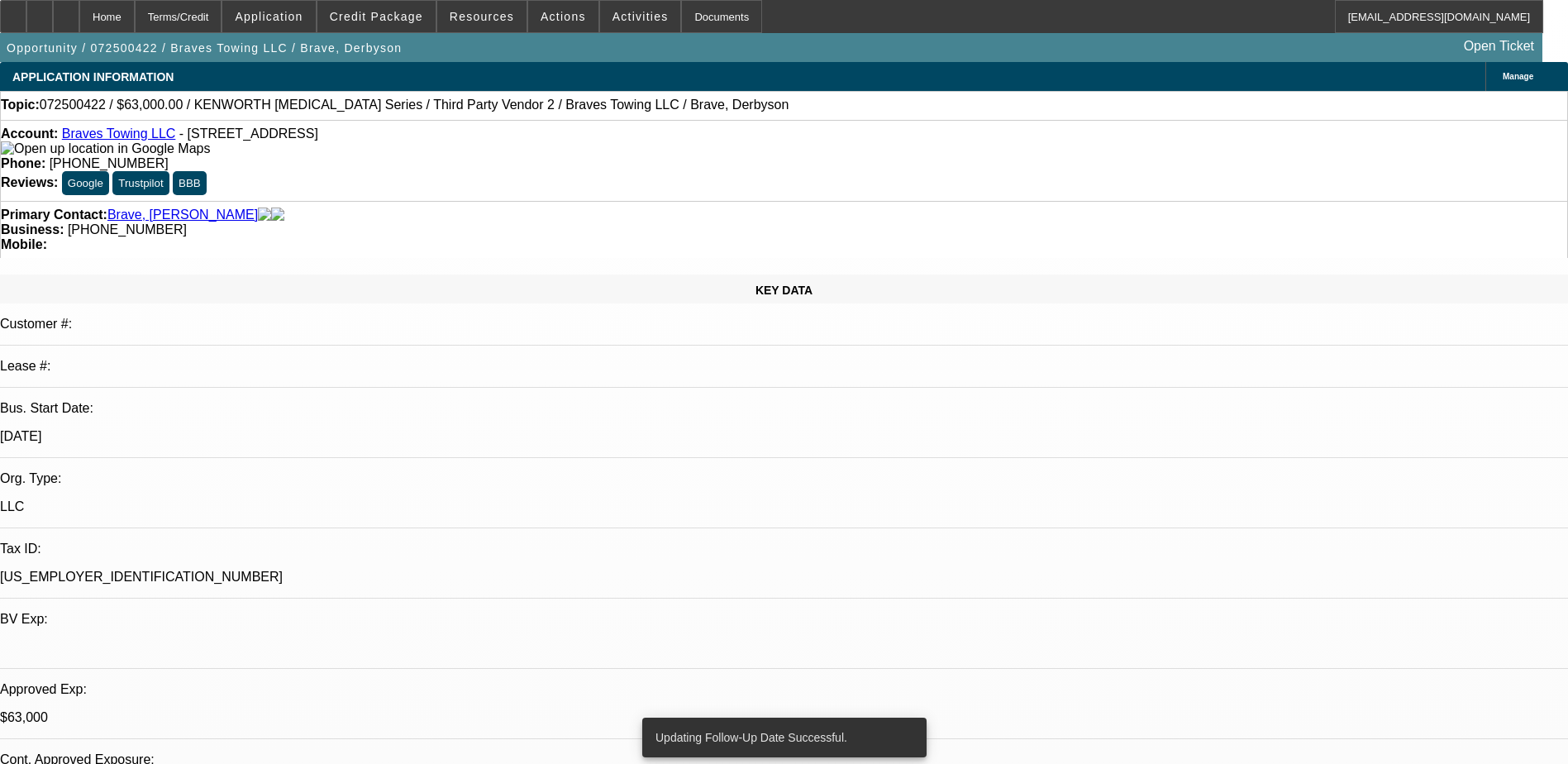
radio input "true"
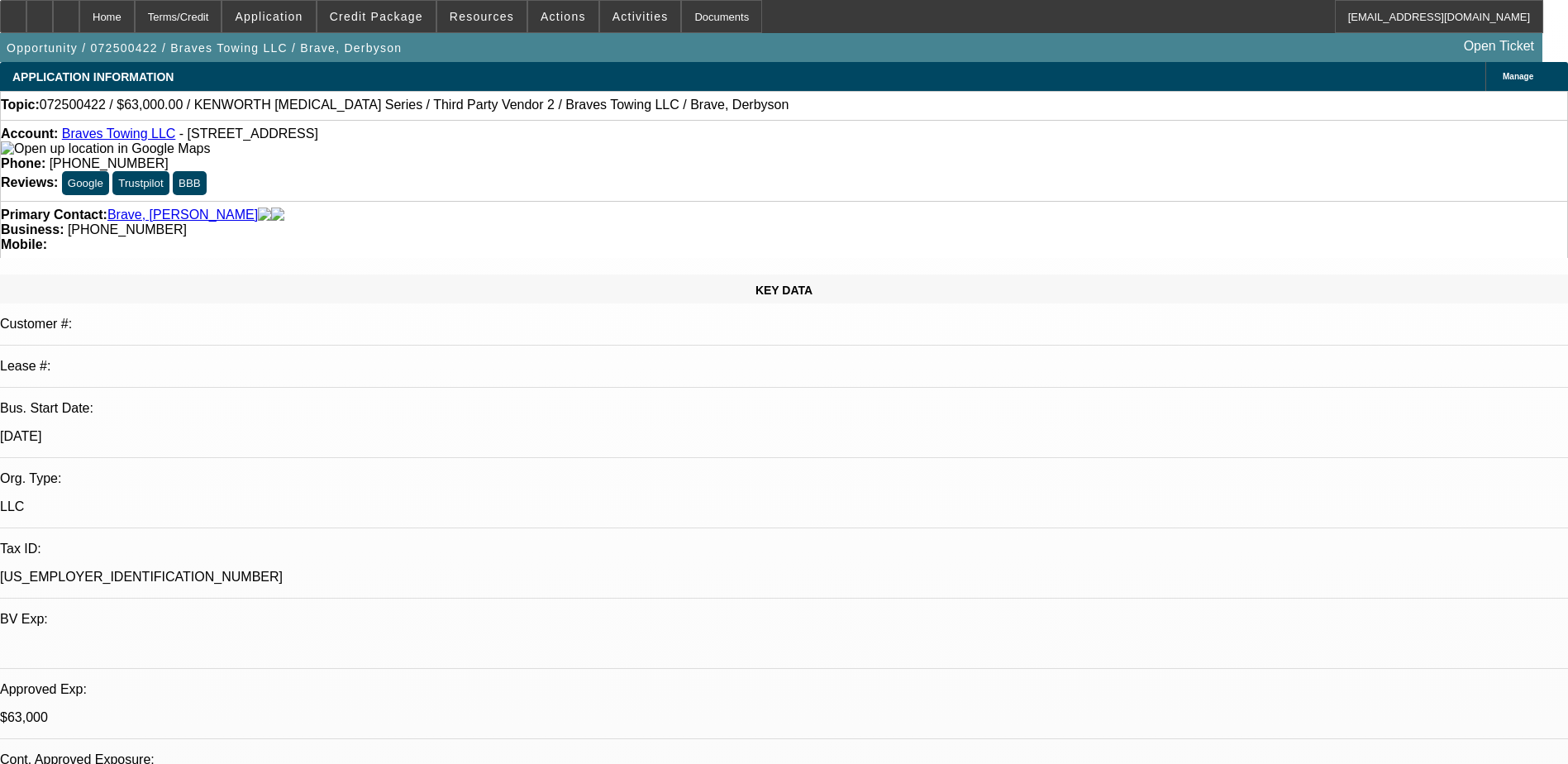
type textarea "truck deal fell through looking at other options"
radio input "true"
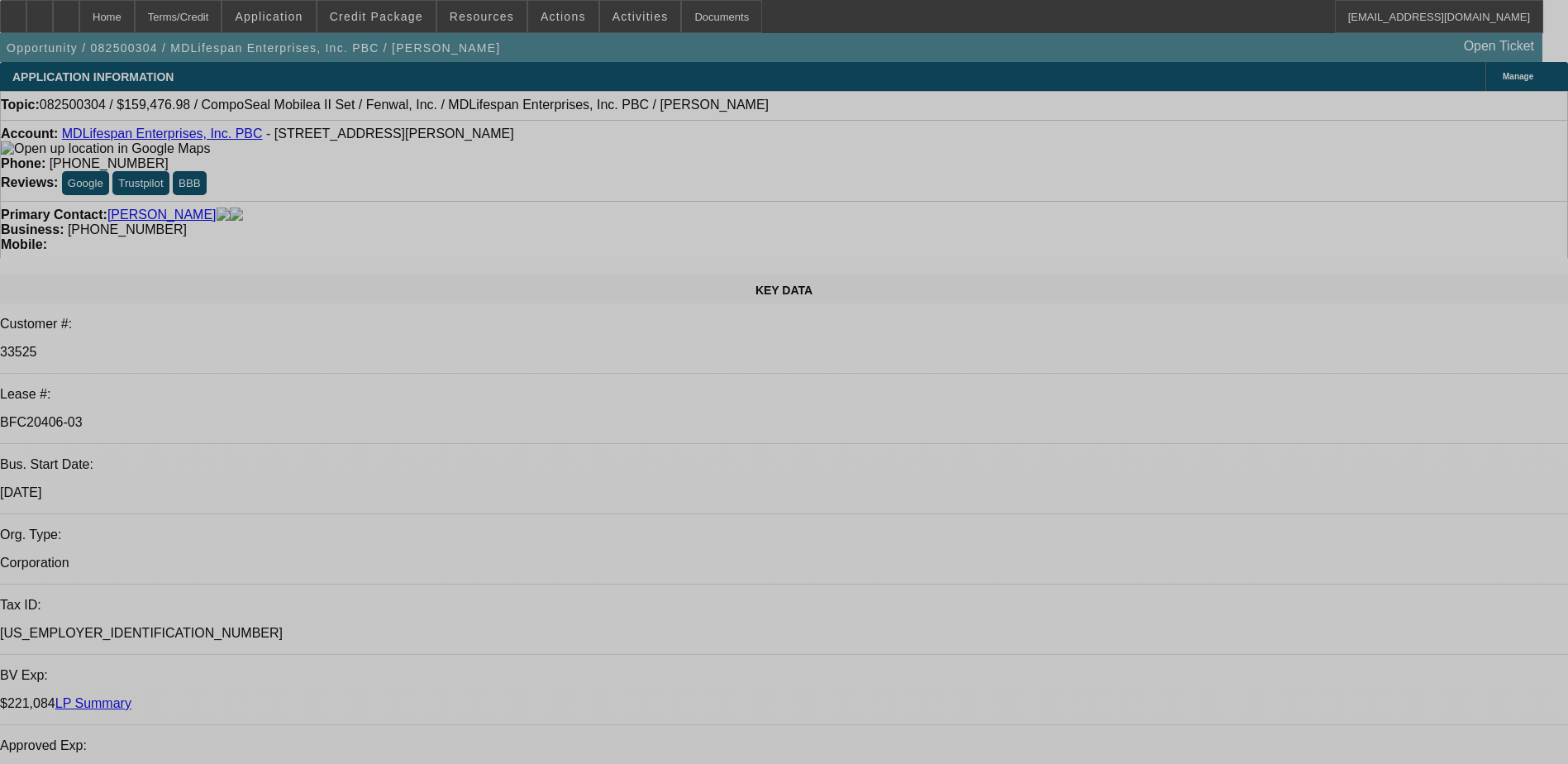
select select "0"
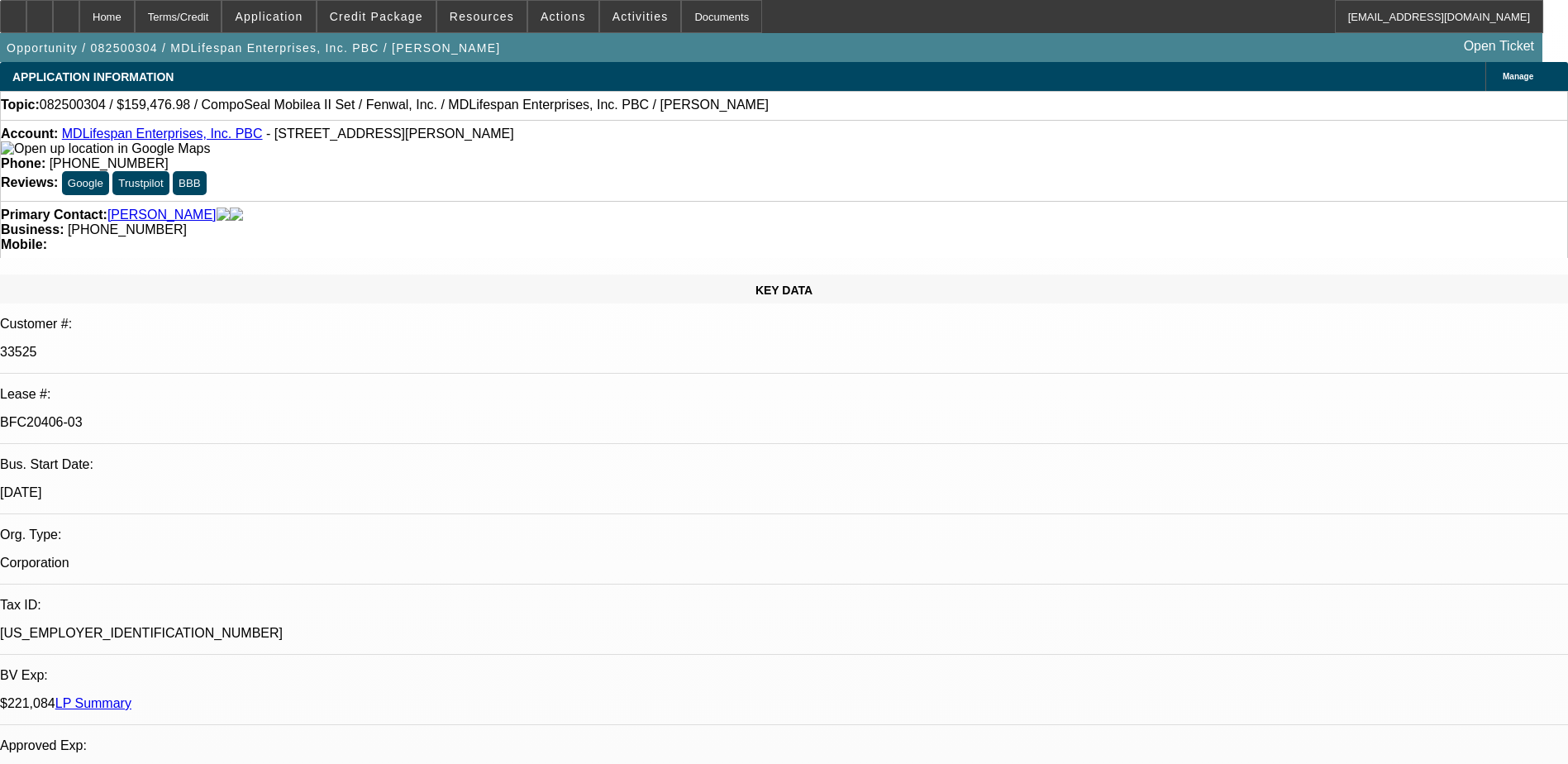
select select "2"
select select "0"
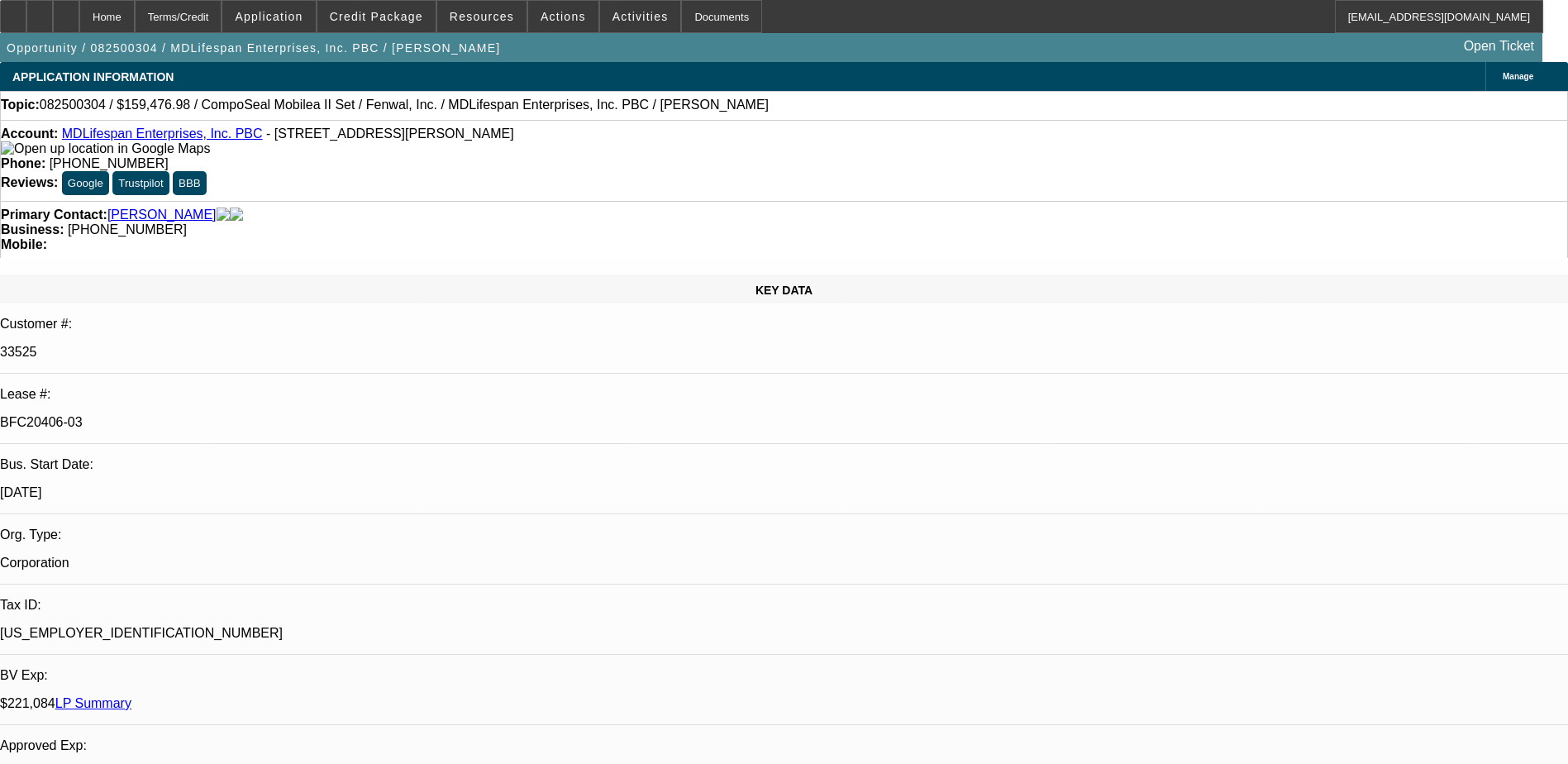
select select "0"
select select "2"
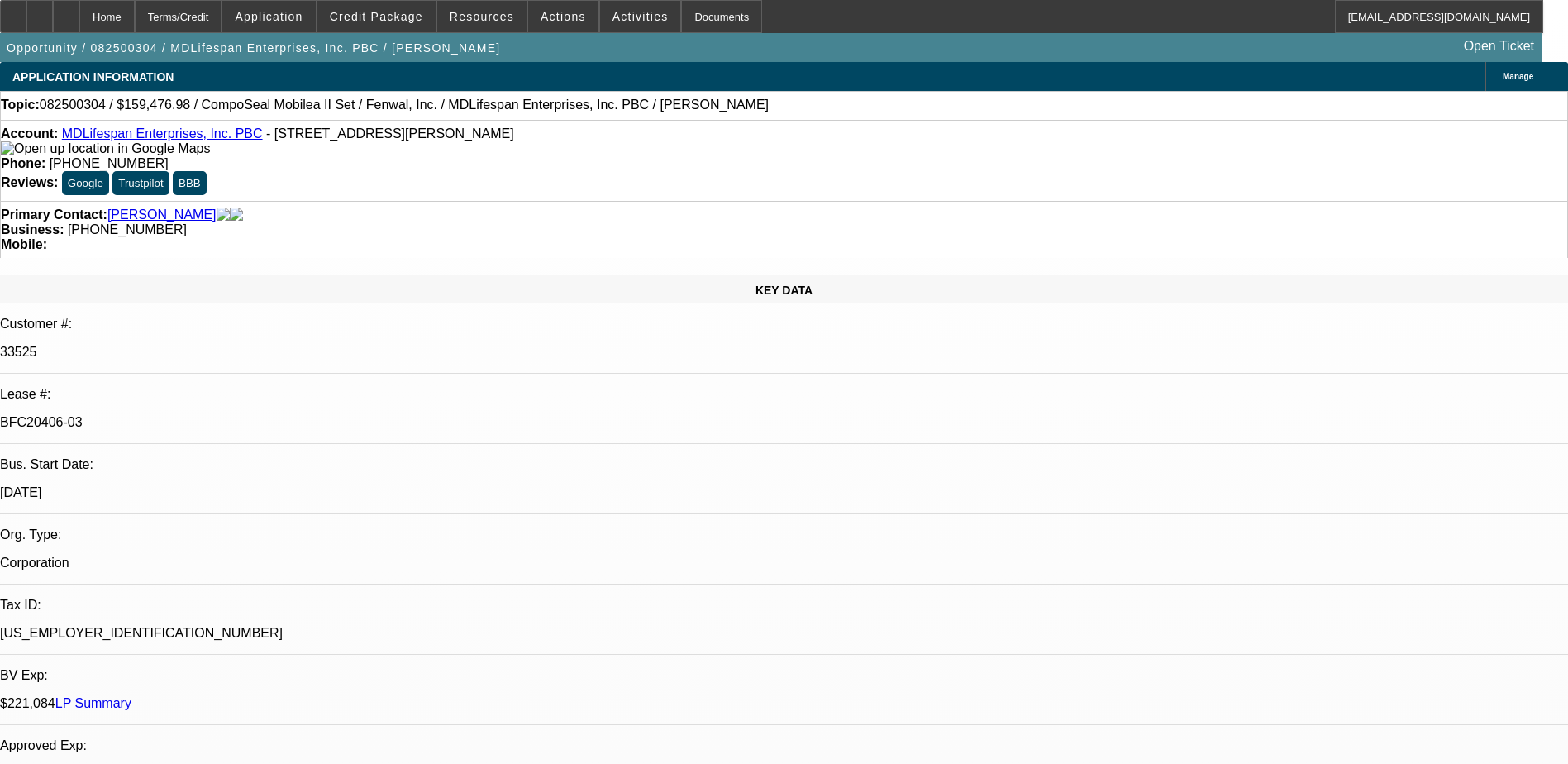
select select "0"
select select "1"
select select "2"
select select "6"
select select "1"
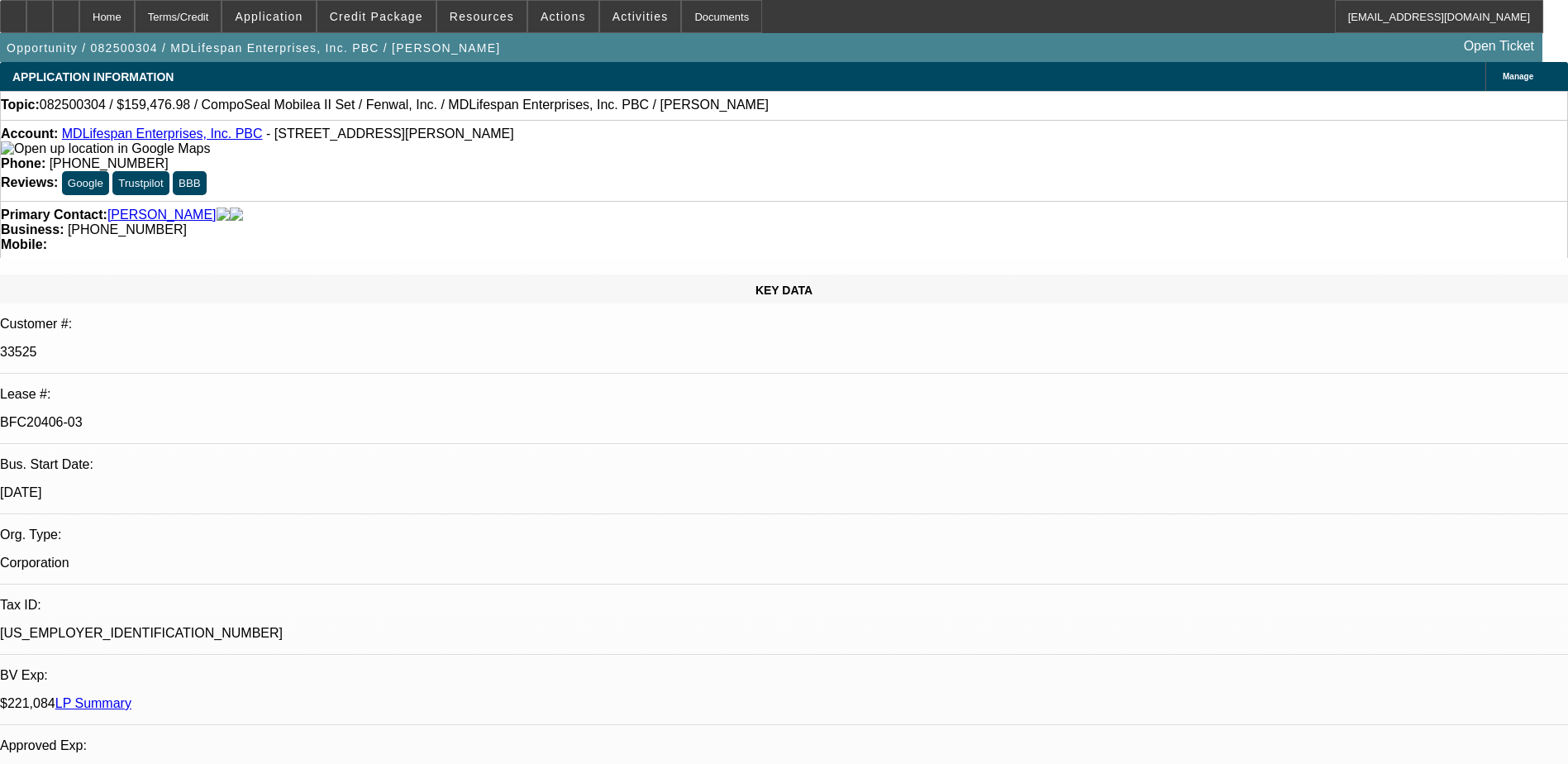
select select "1"
select select "6"
select select "1"
select select "3"
select select "6"
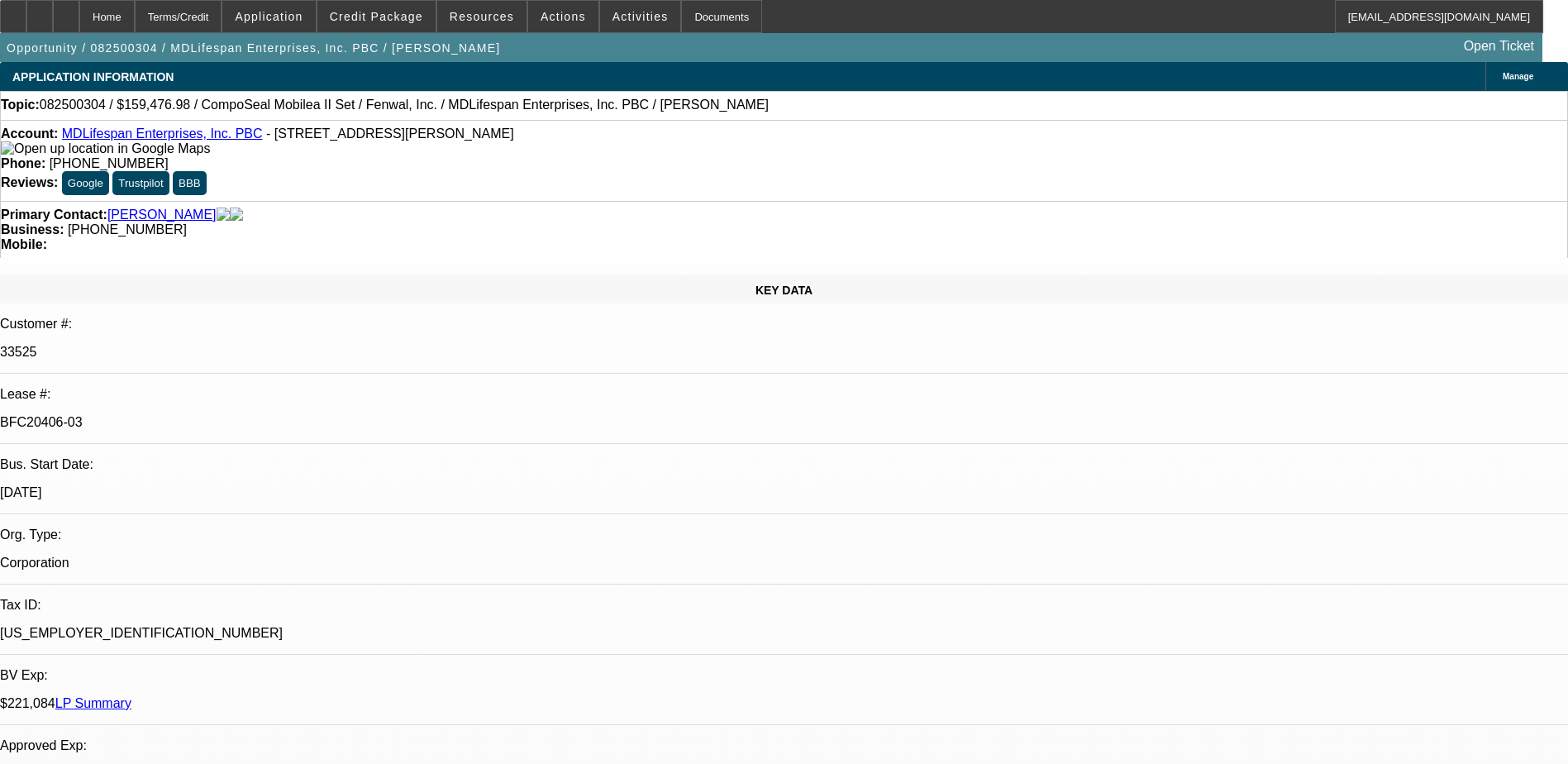
select select "1"
select select "2"
select select "6"
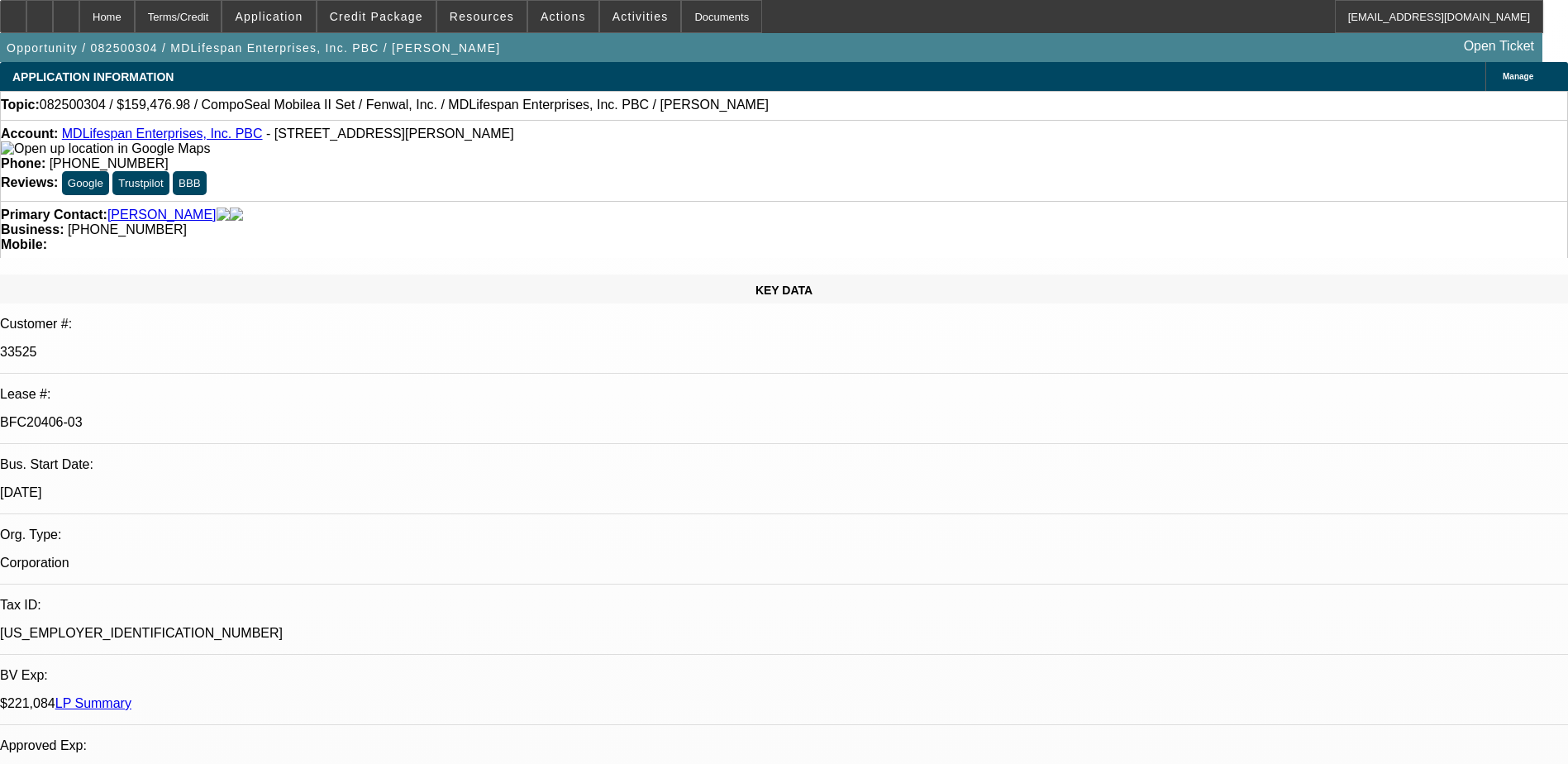
click at [395, 27] on span at bounding box center [376, 17] width 118 height 40
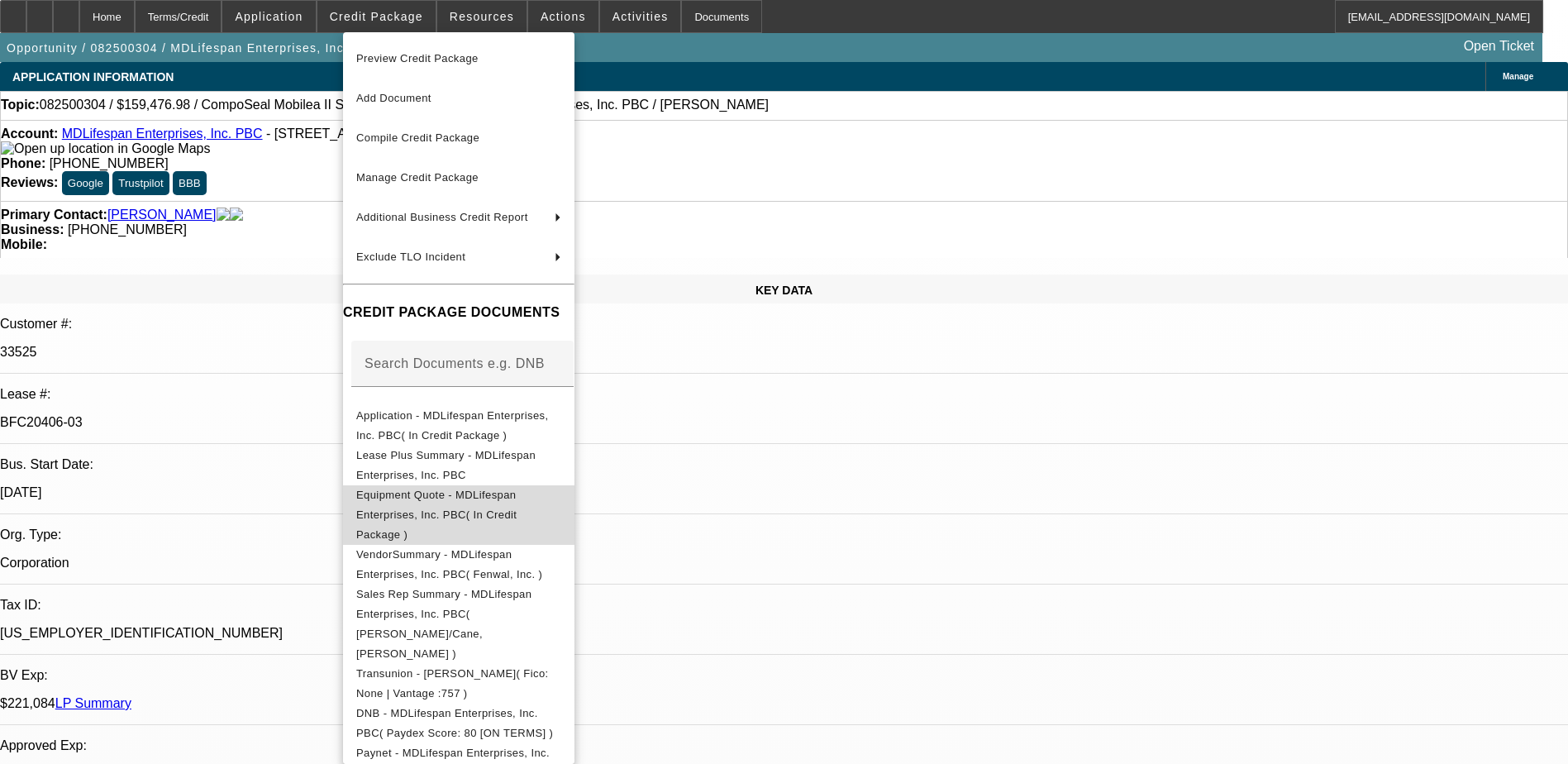
click at [477, 498] on span "Equipment Quote - MDLifespan Enterprises, Inc. PBC( In Credit Package )" at bounding box center [437, 514] width 161 height 52
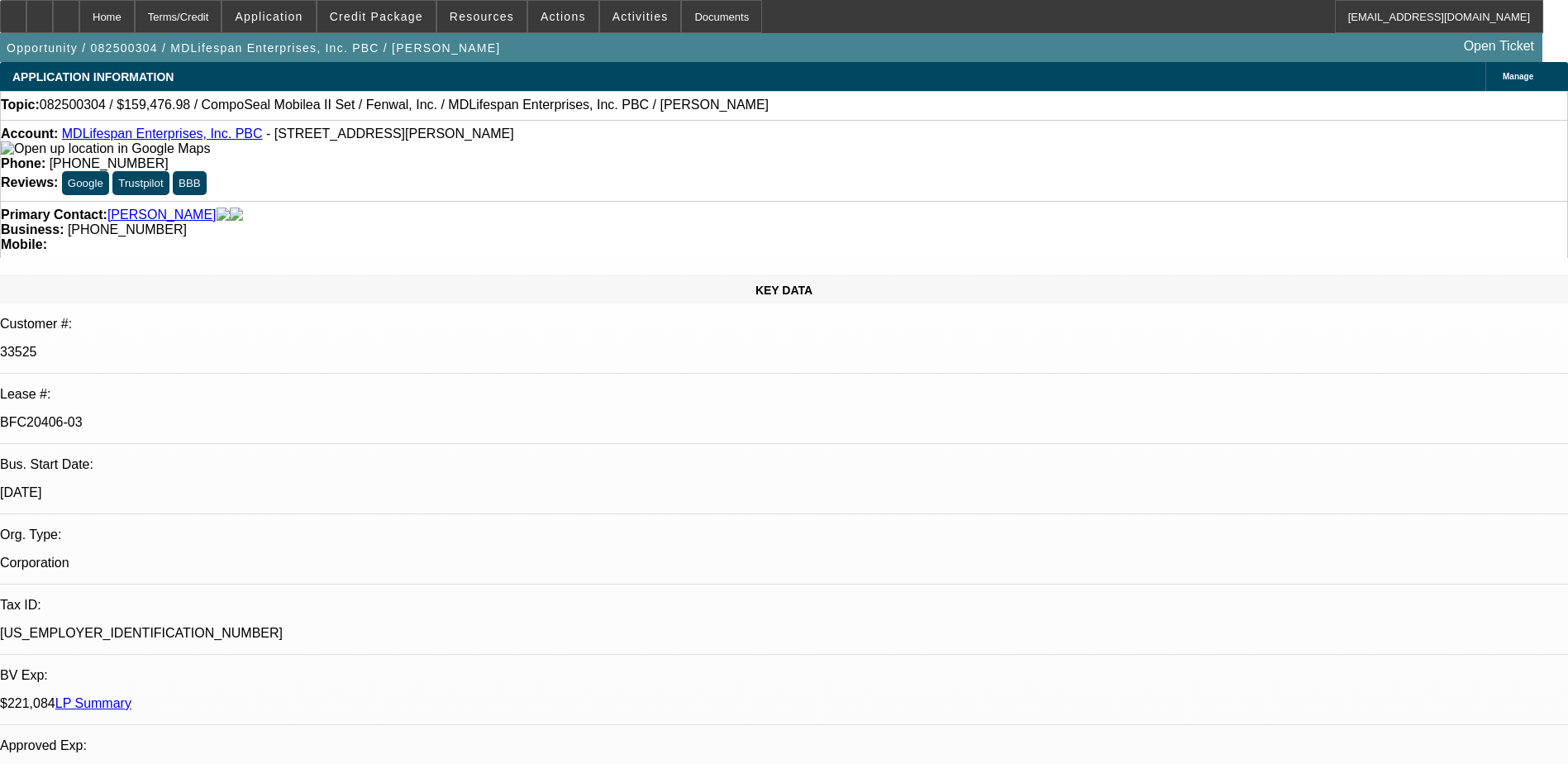
scroll to position [82, 0]
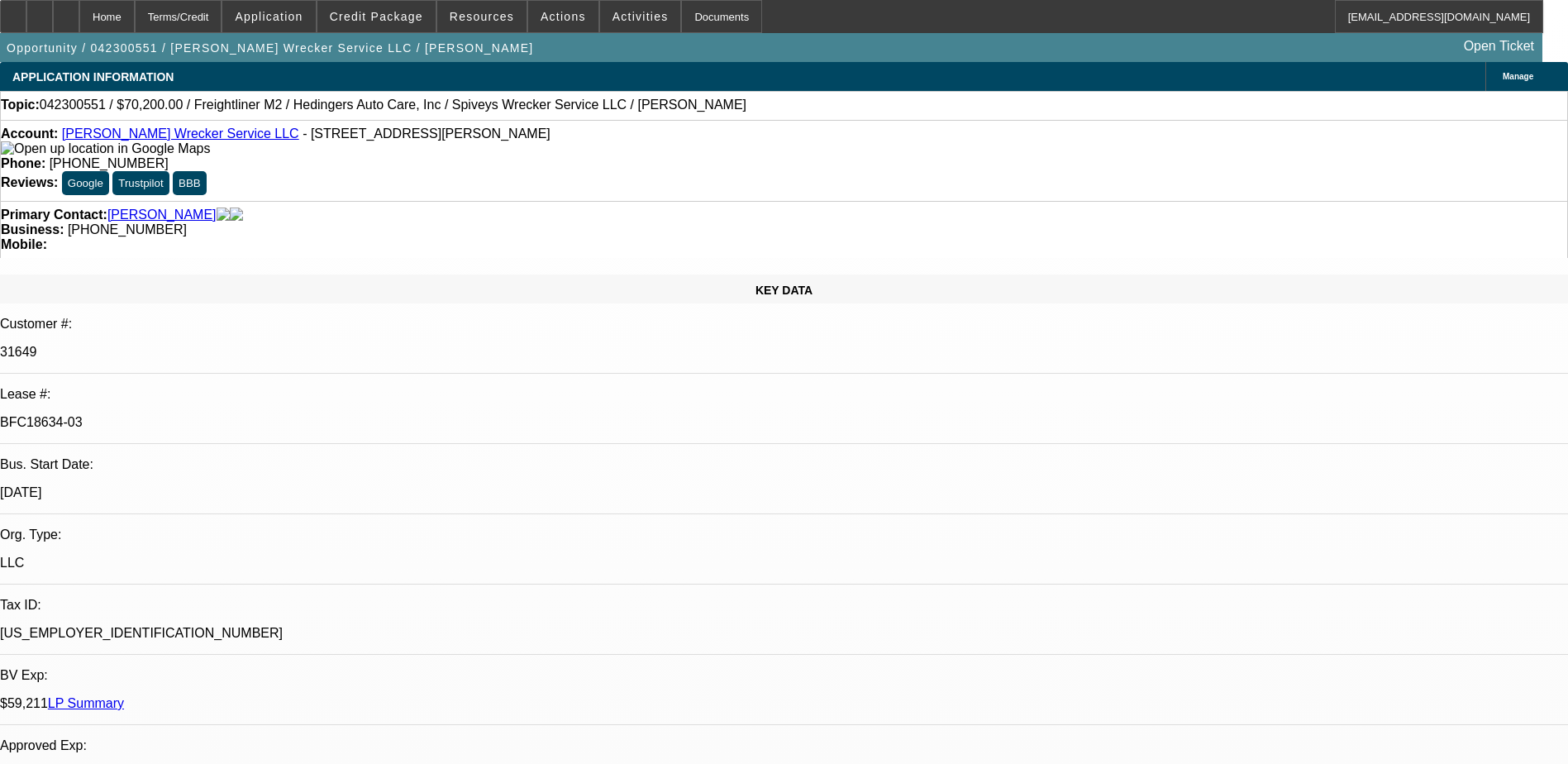
select select "0"
select select "2"
select select "0"
select select "2"
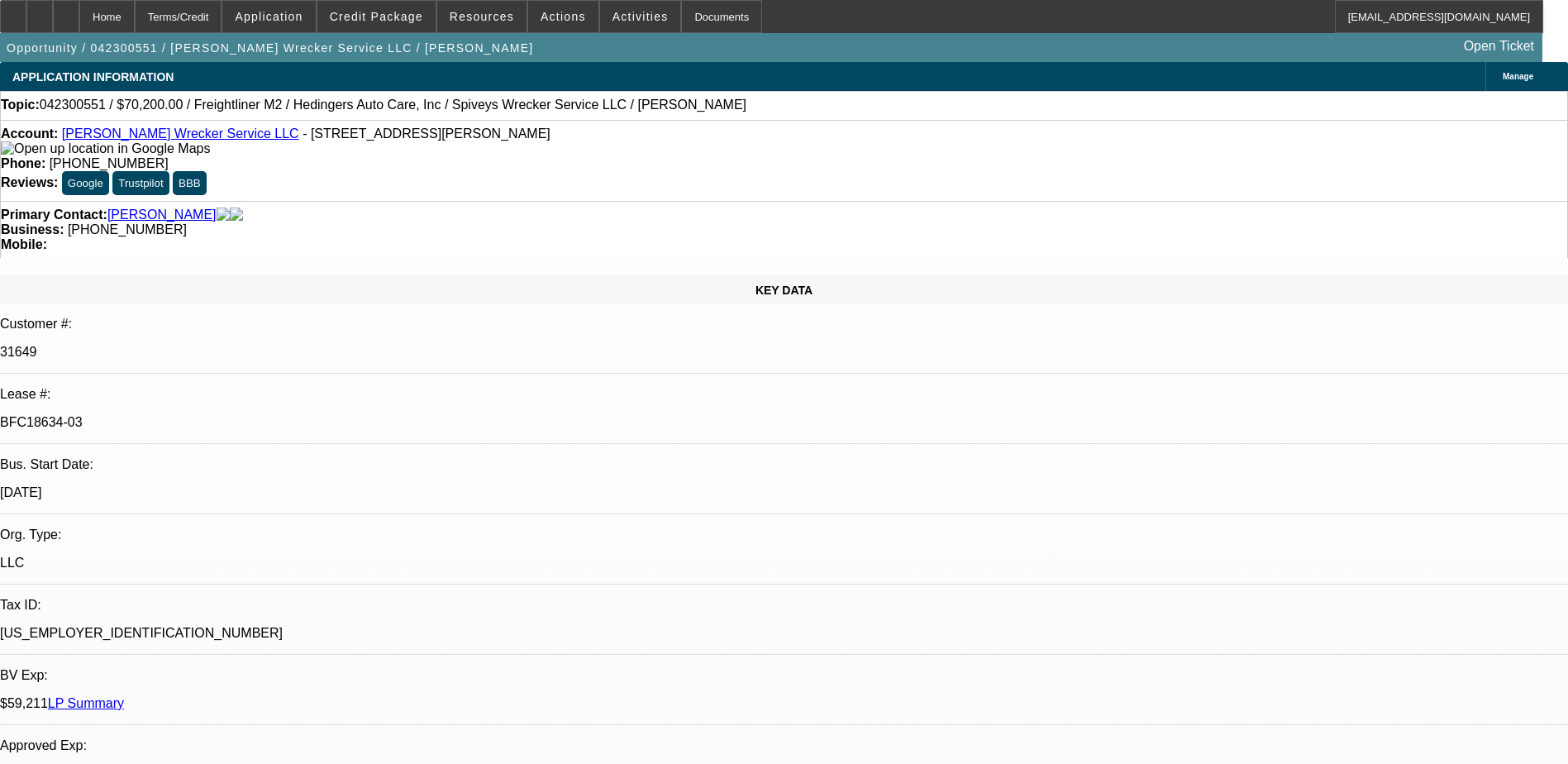
select select "0"
select select "0.2"
select select "2"
select select "0"
select select "0.2"
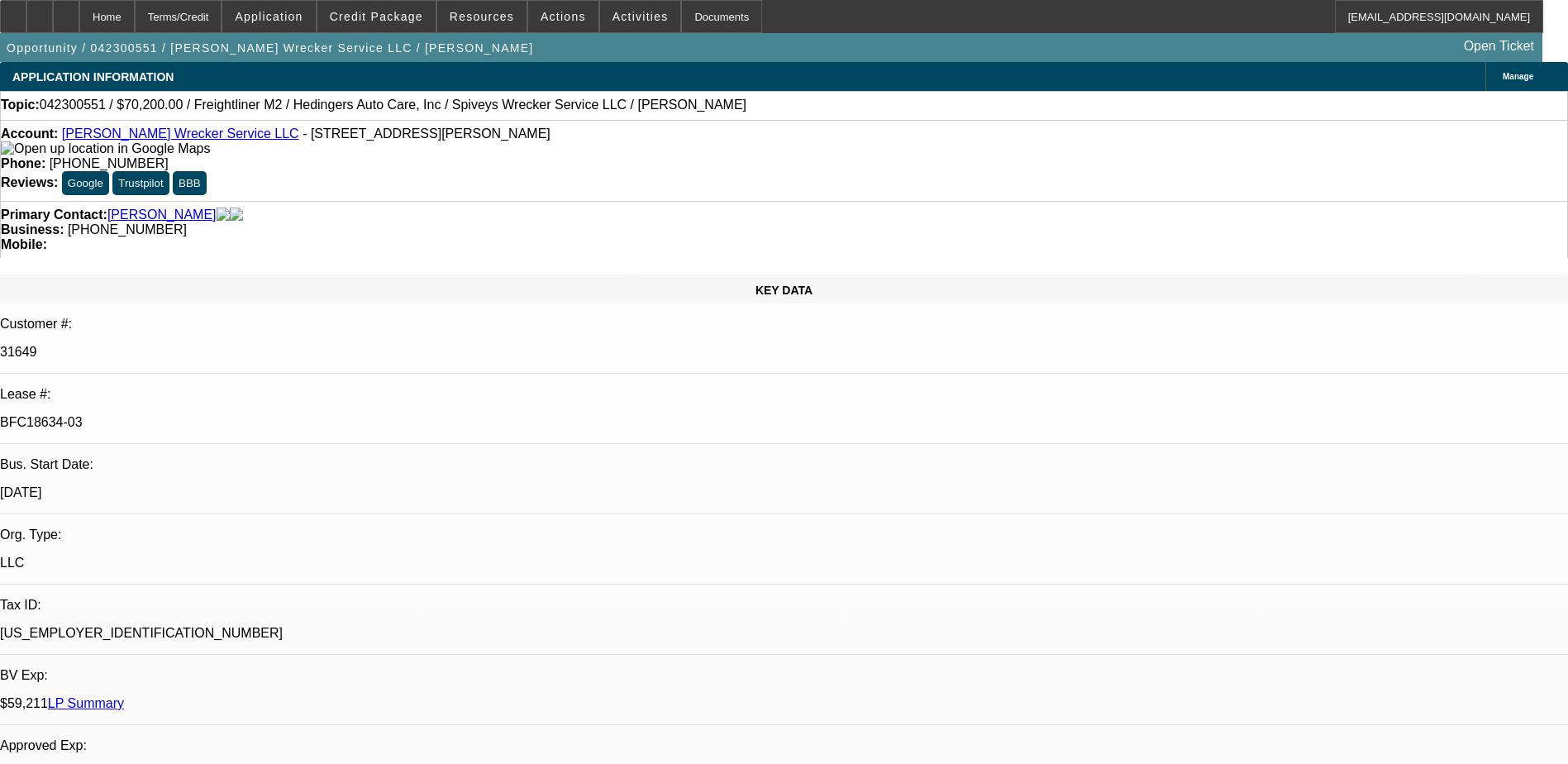
select select "2"
select select "0"
select select "1"
select select "2"
select select "6"
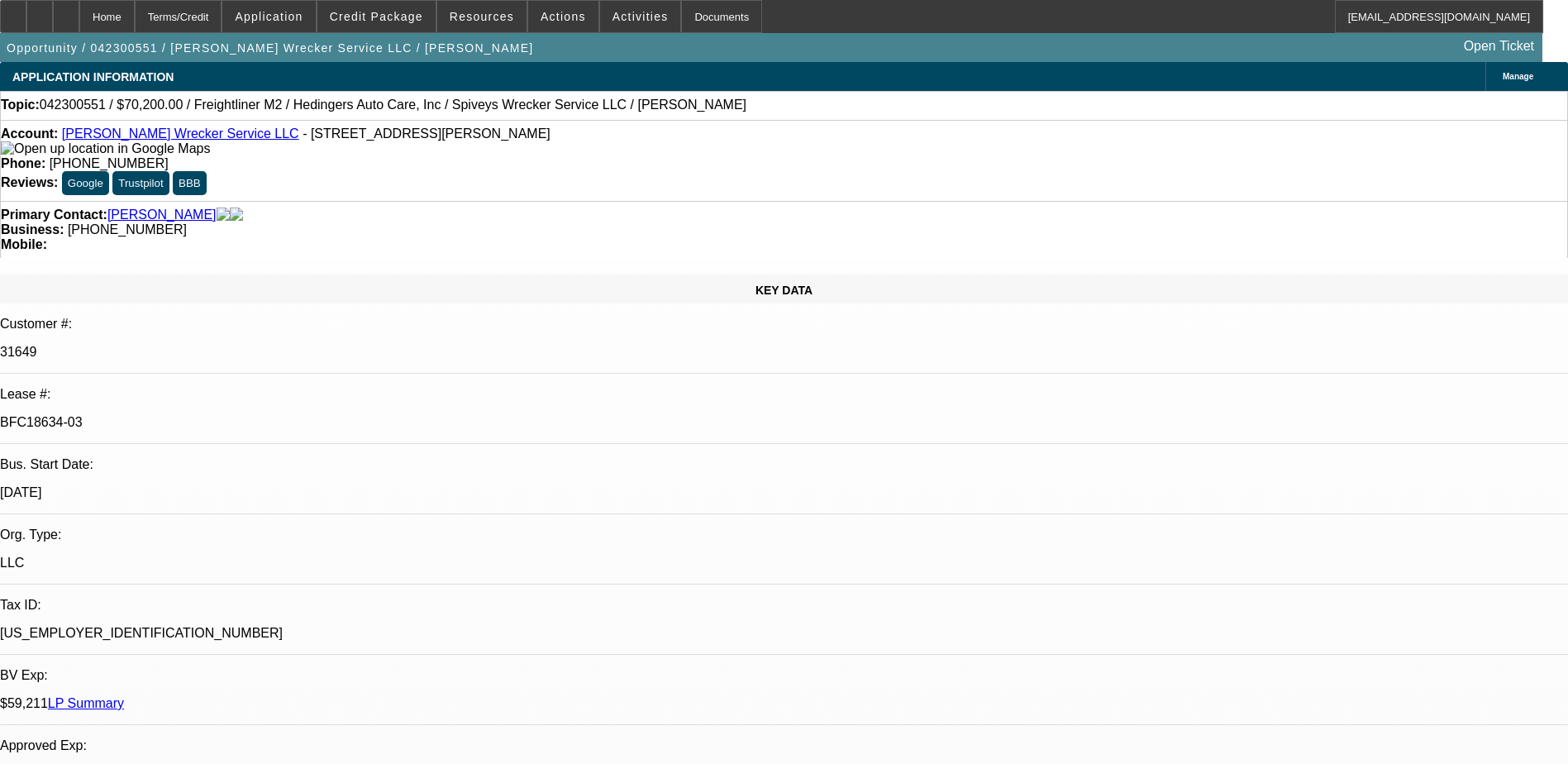
select select "1"
select select "2"
select select "6"
select select "1"
select select "2"
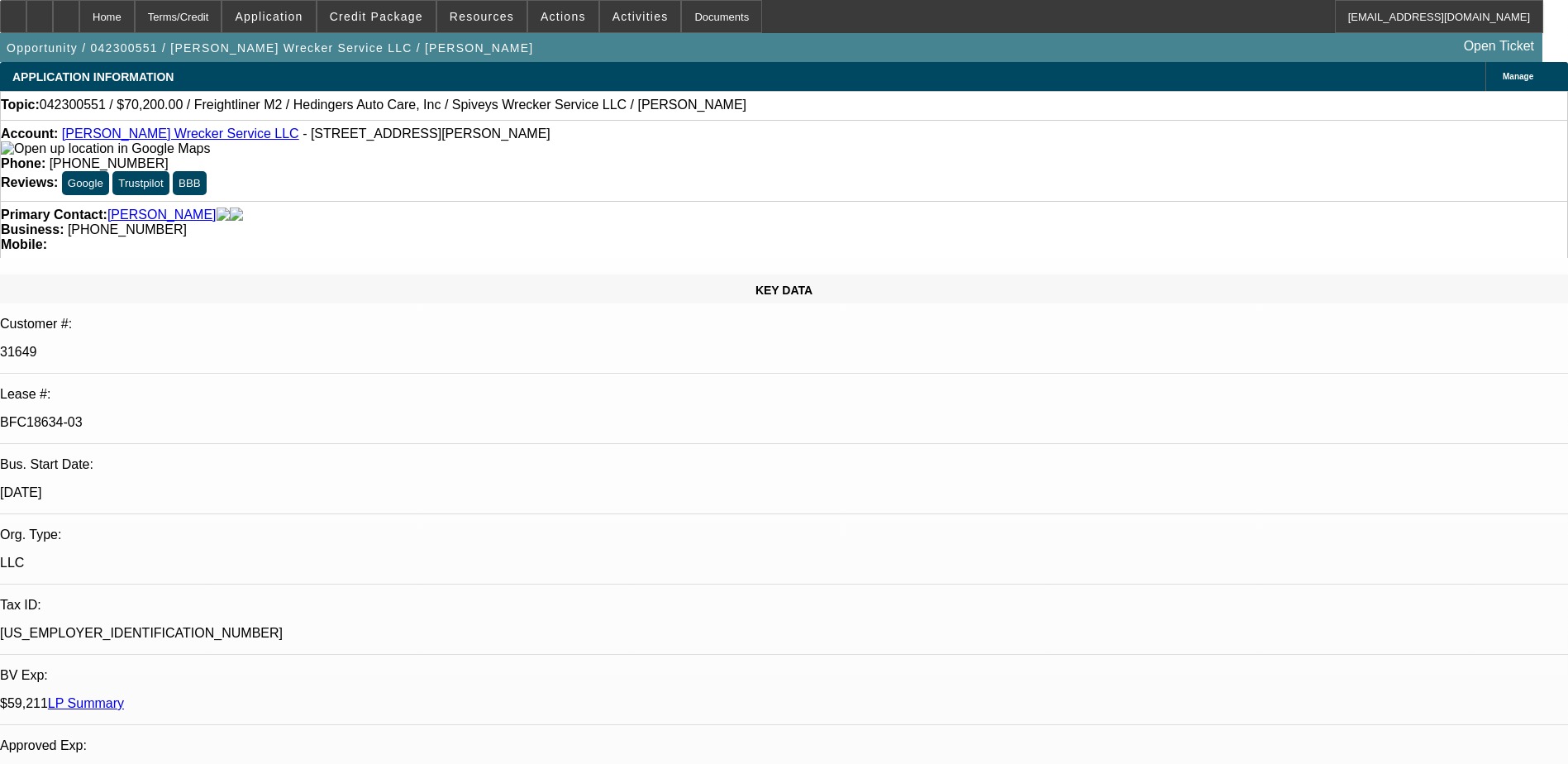
select select "6"
select select "1"
select select "2"
select select "6"
click at [124, 696] on link "LP Summary" at bounding box center [85, 702] width 76 height 14
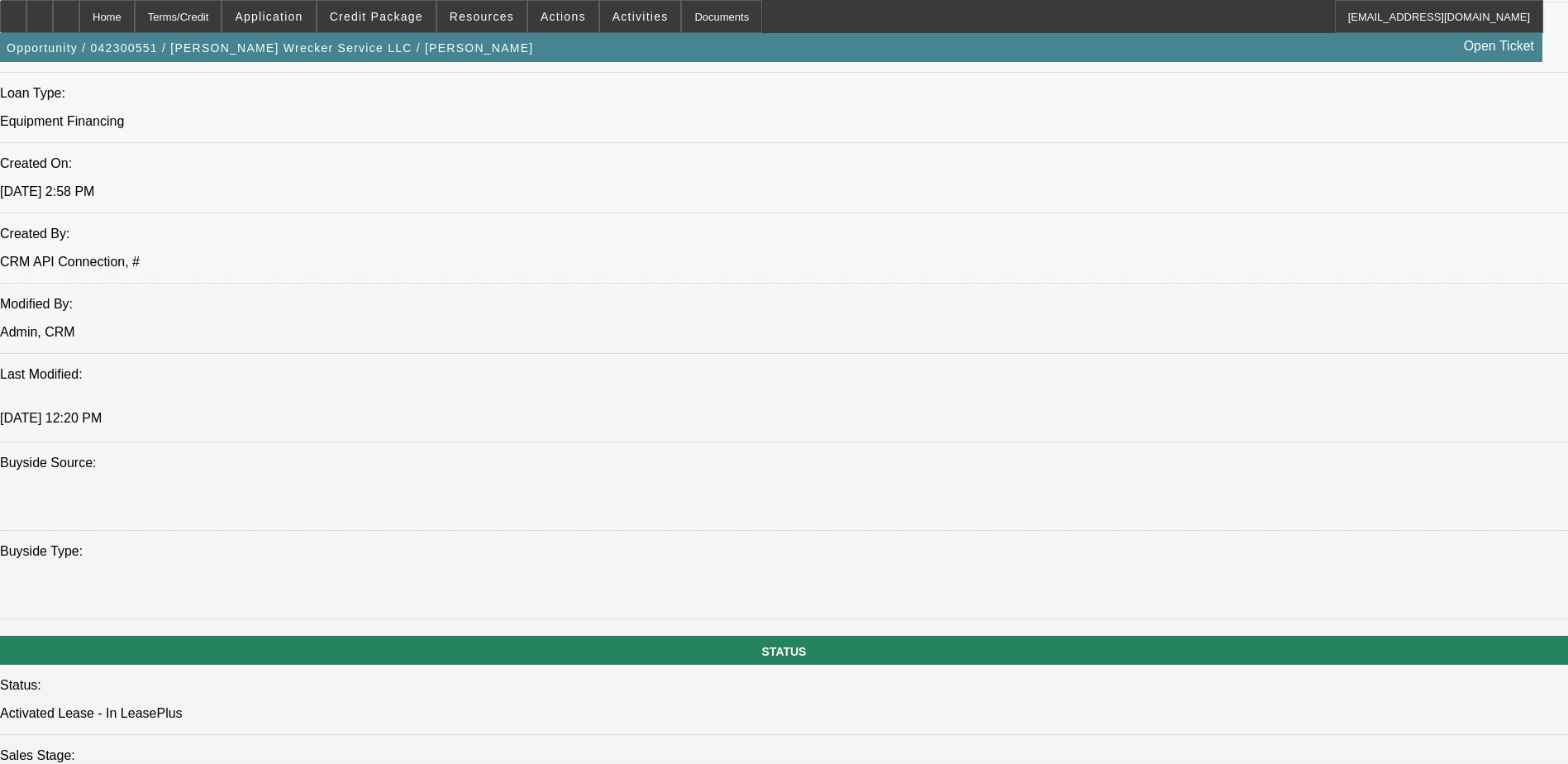
scroll to position [1157, 0]
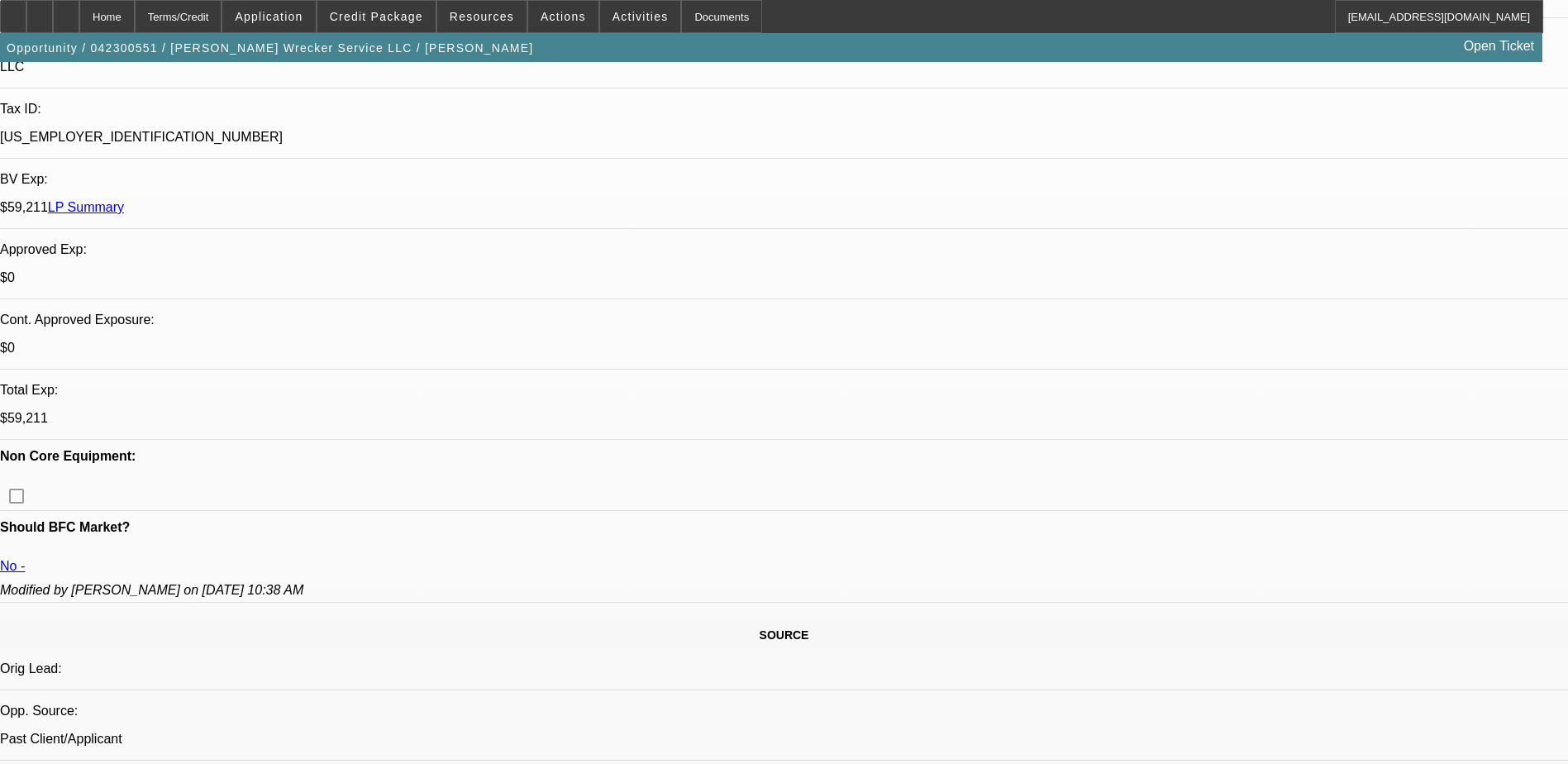
scroll to position [0, 0]
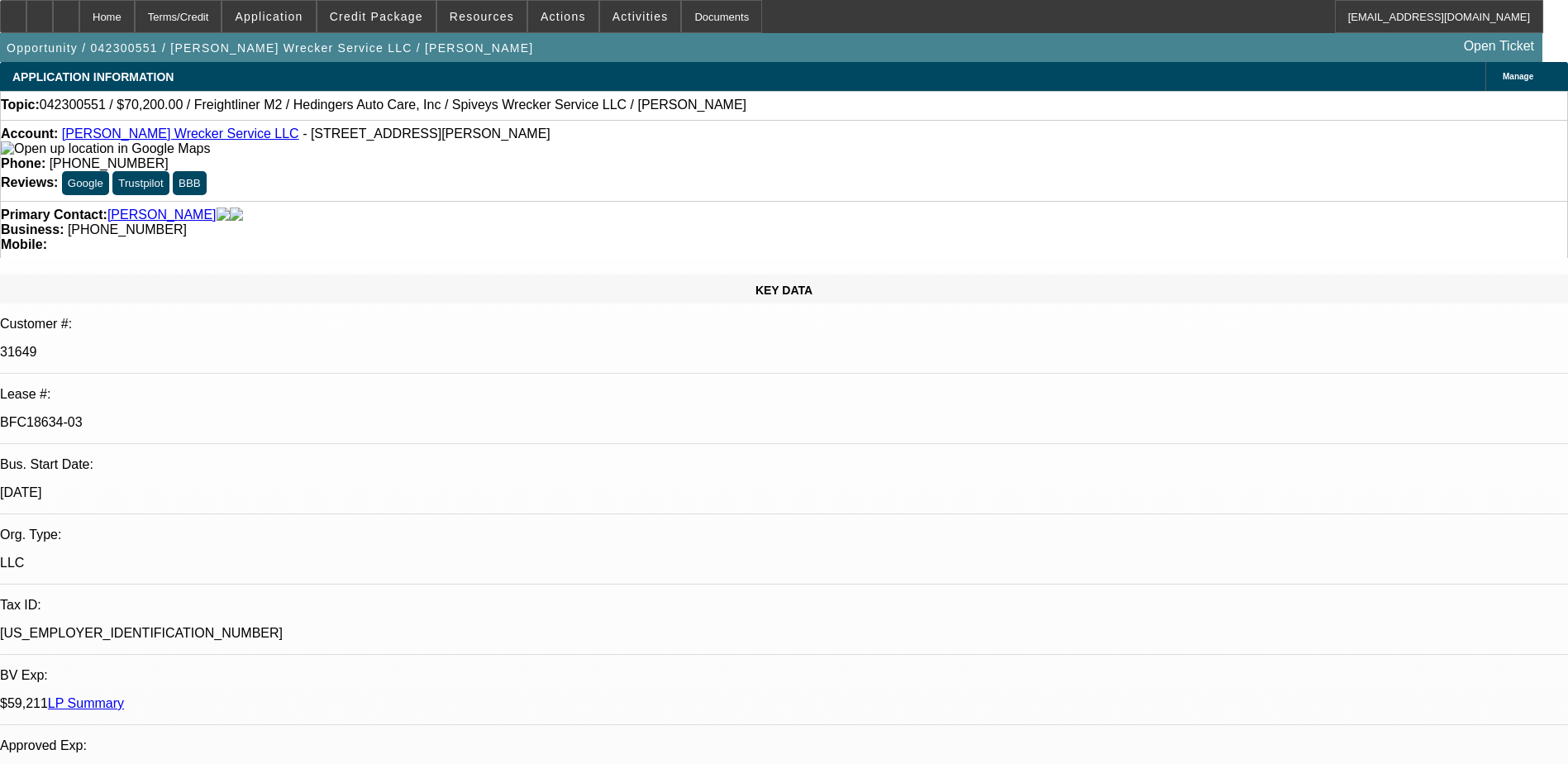
click at [124, 696] on link "LP Summary" at bounding box center [85, 702] width 76 height 14
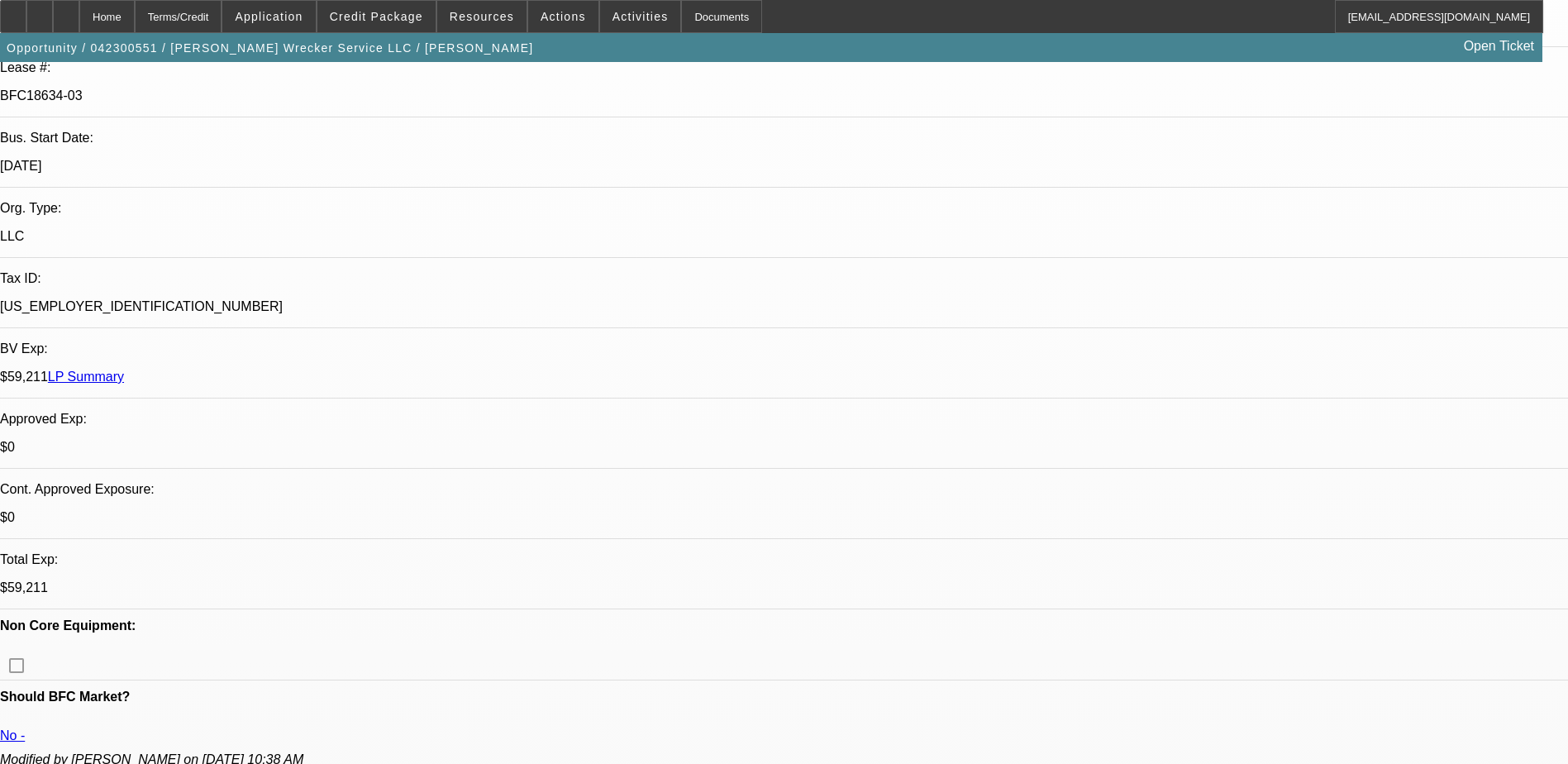
scroll to position [330, 0]
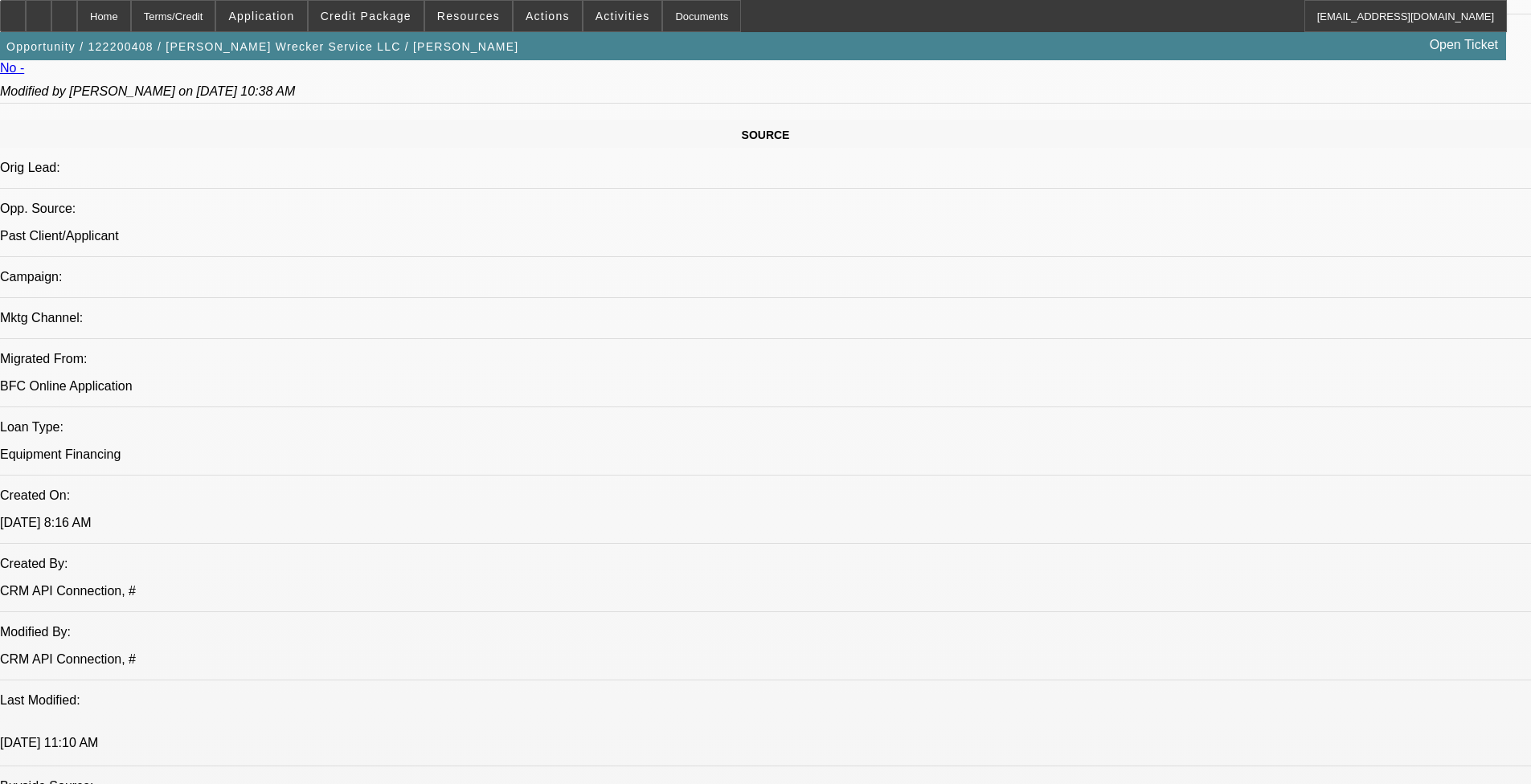
select select "0.2"
select select "2"
select select "0"
select select "0.2"
select select "2"
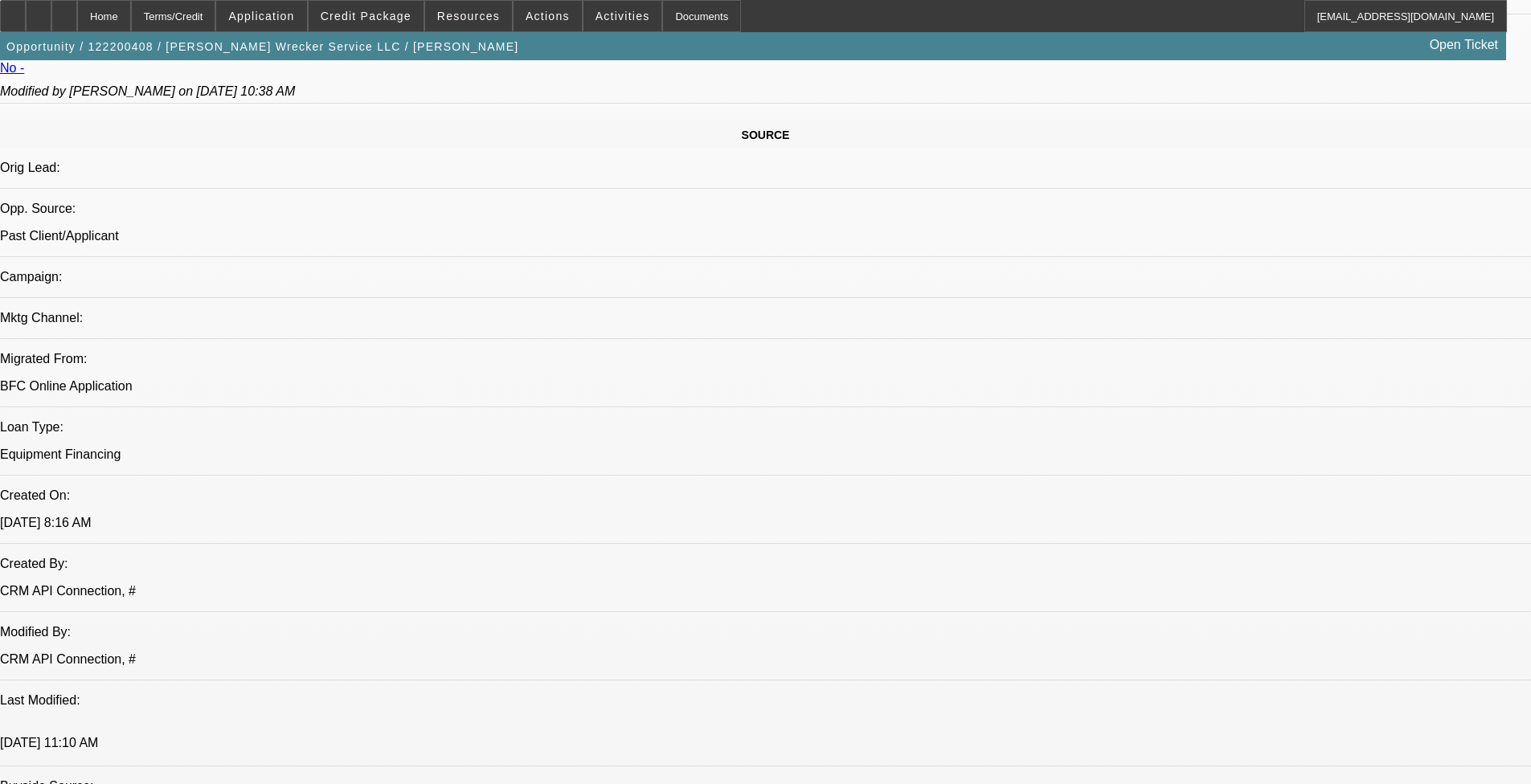
select select "0"
select select "0.2"
select select "2"
select select "0"
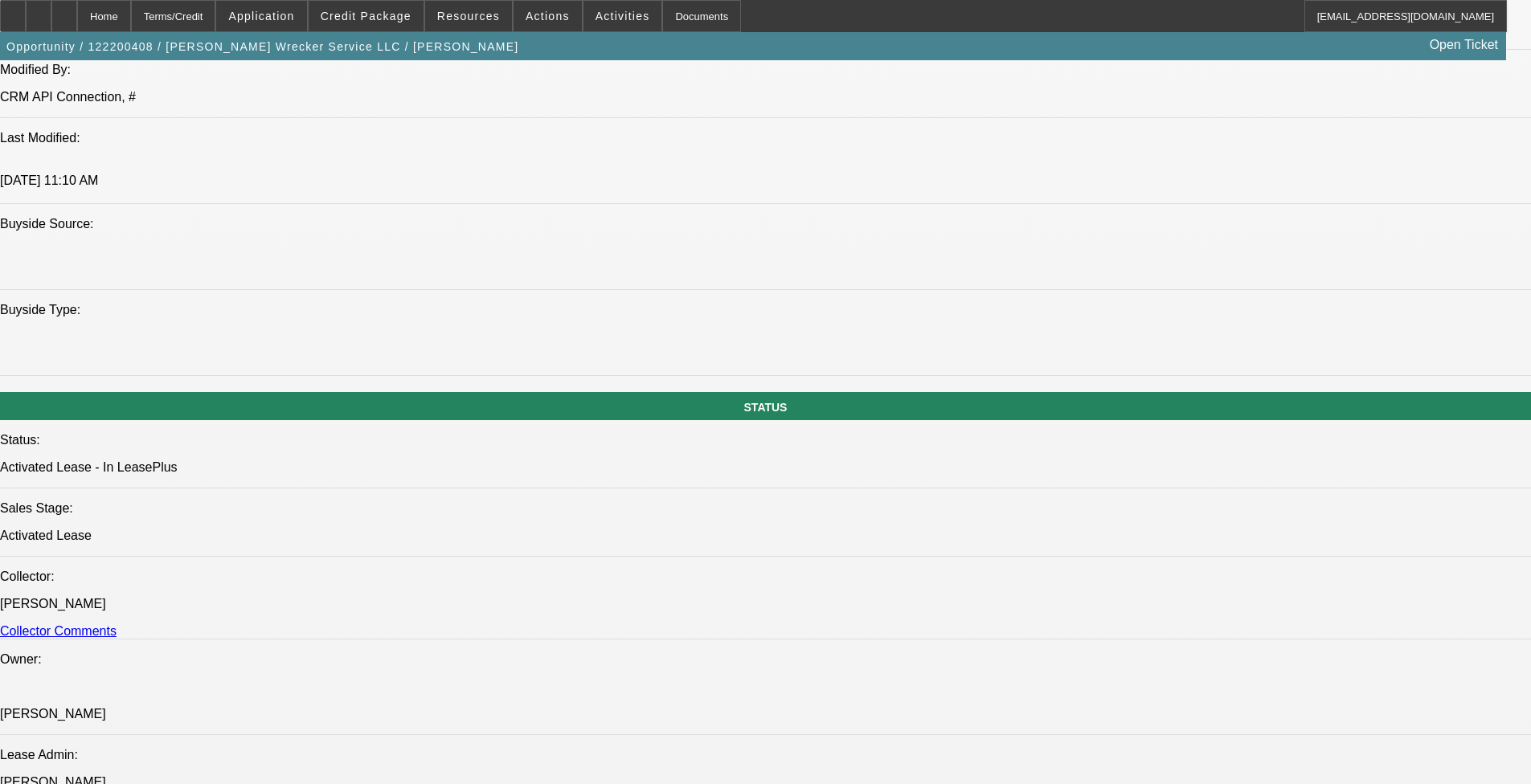
select select "1"
select select "2"
select select "6"
select select "1"
select select "2"
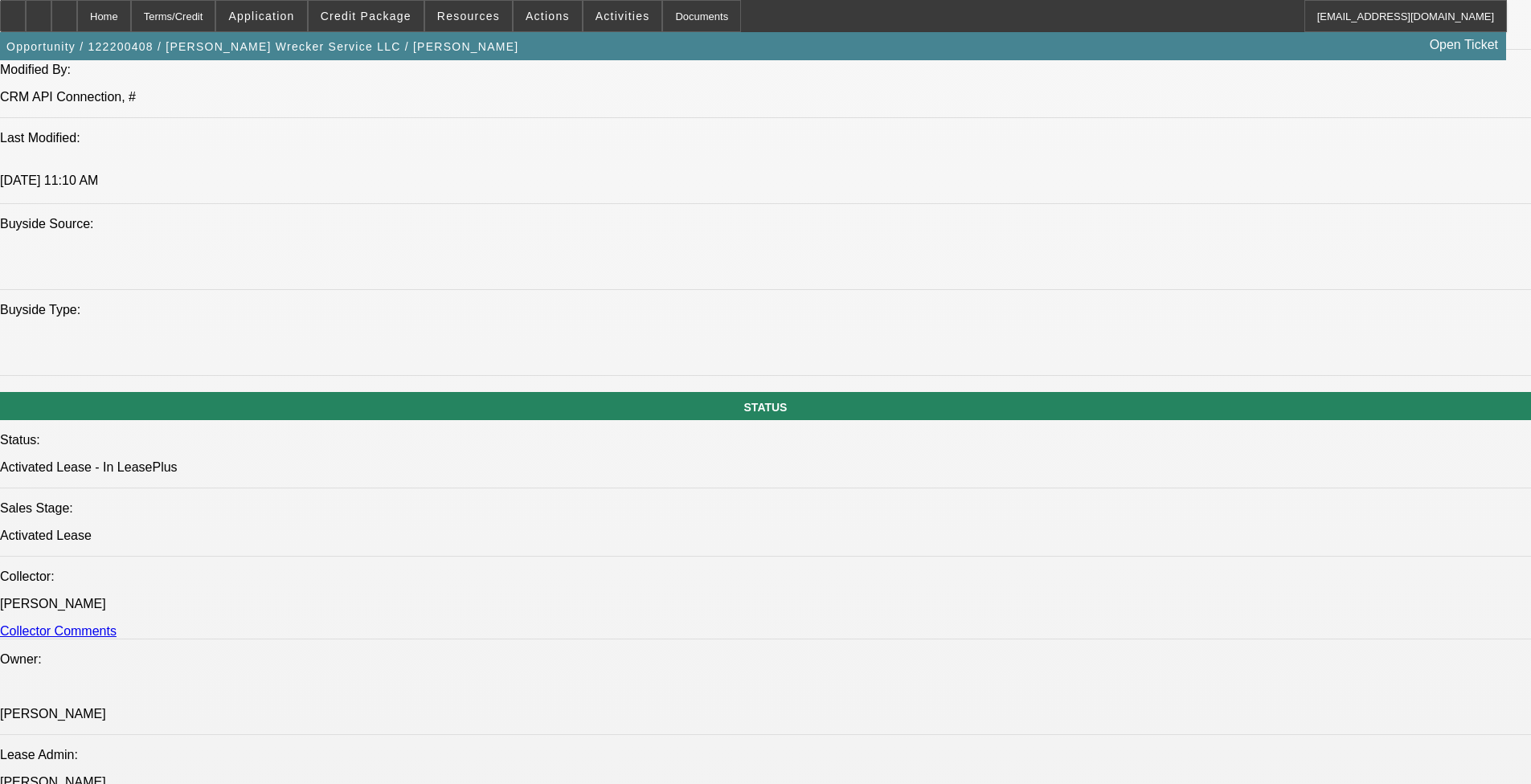
select select "6"
select select "1"
select select "2"
select select "6"
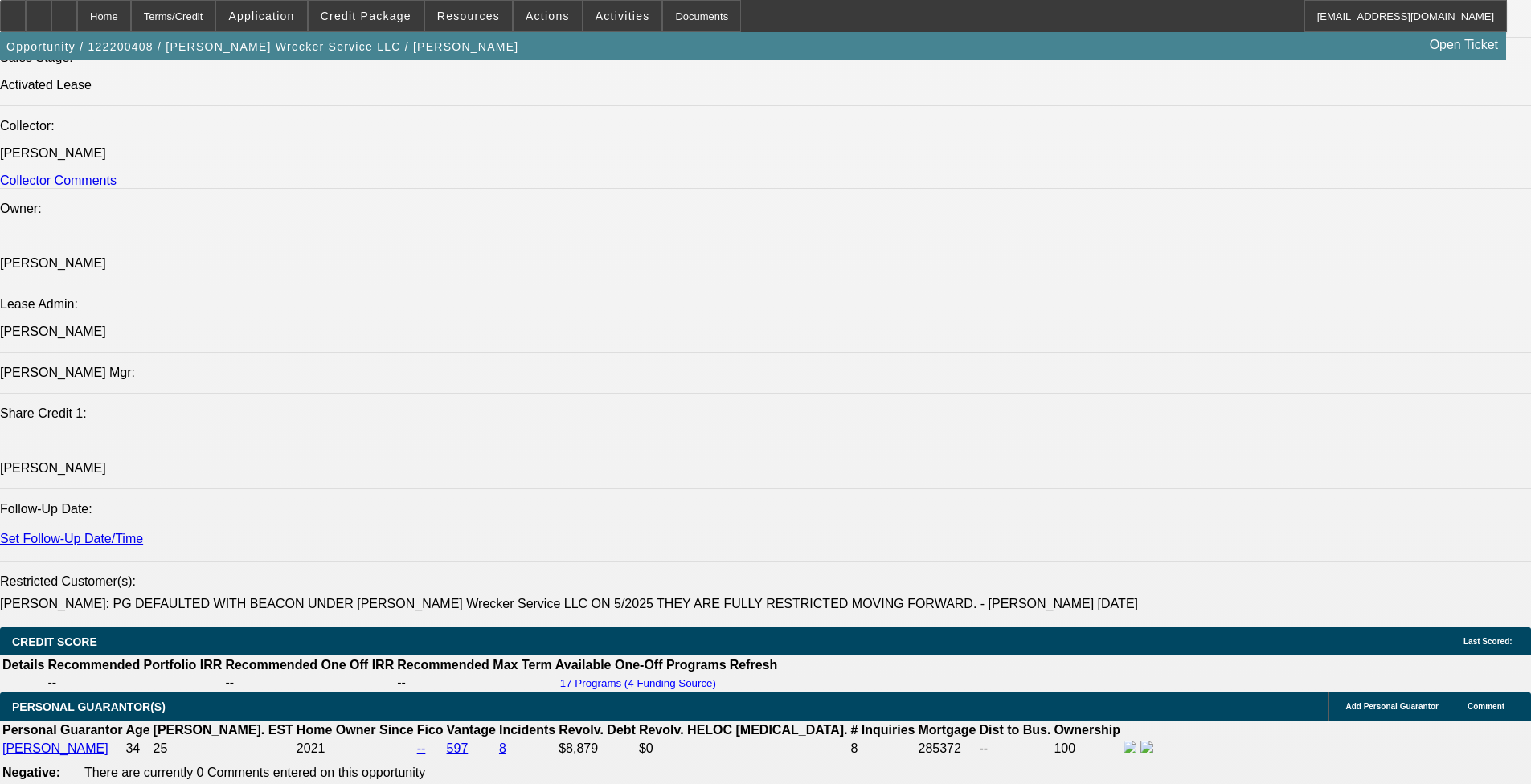
scroll to position [1527, 0]
